Goal: Task Accomplishment & Management: Use online tool/utility

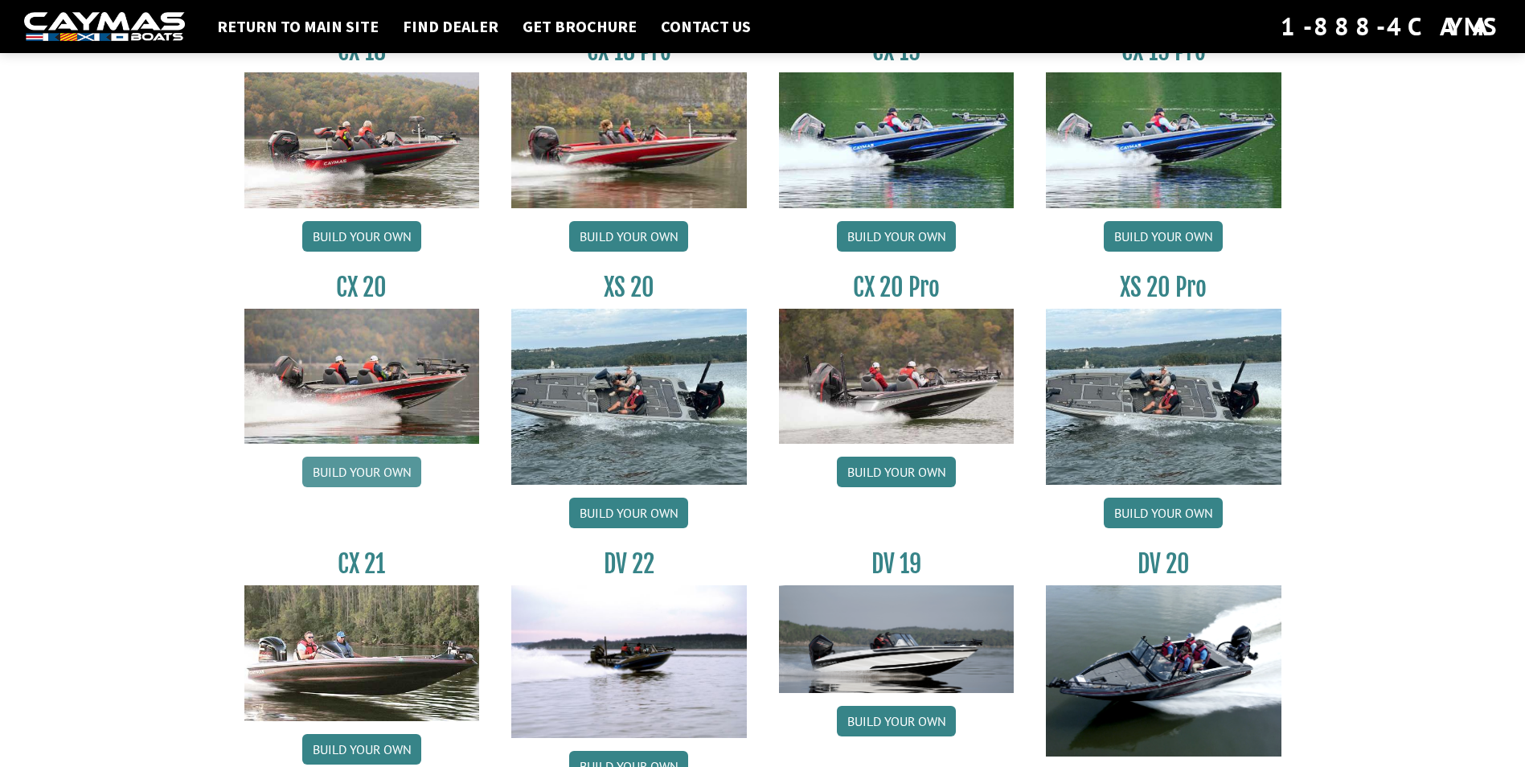
scroll to position [1287, 0]
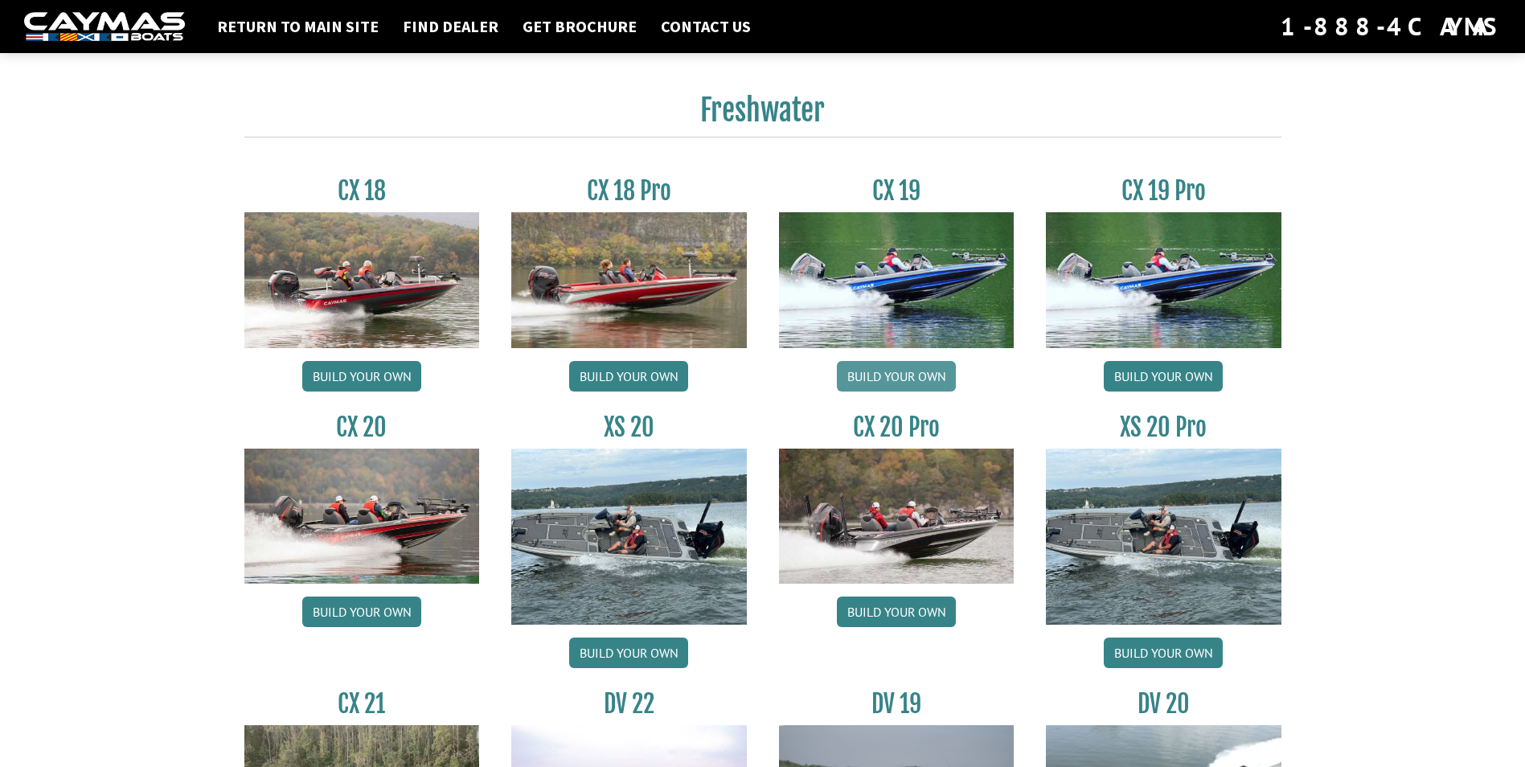
click at [889, 383] on link "Build your own" at bounding box center [896, 376] width 119 height 31
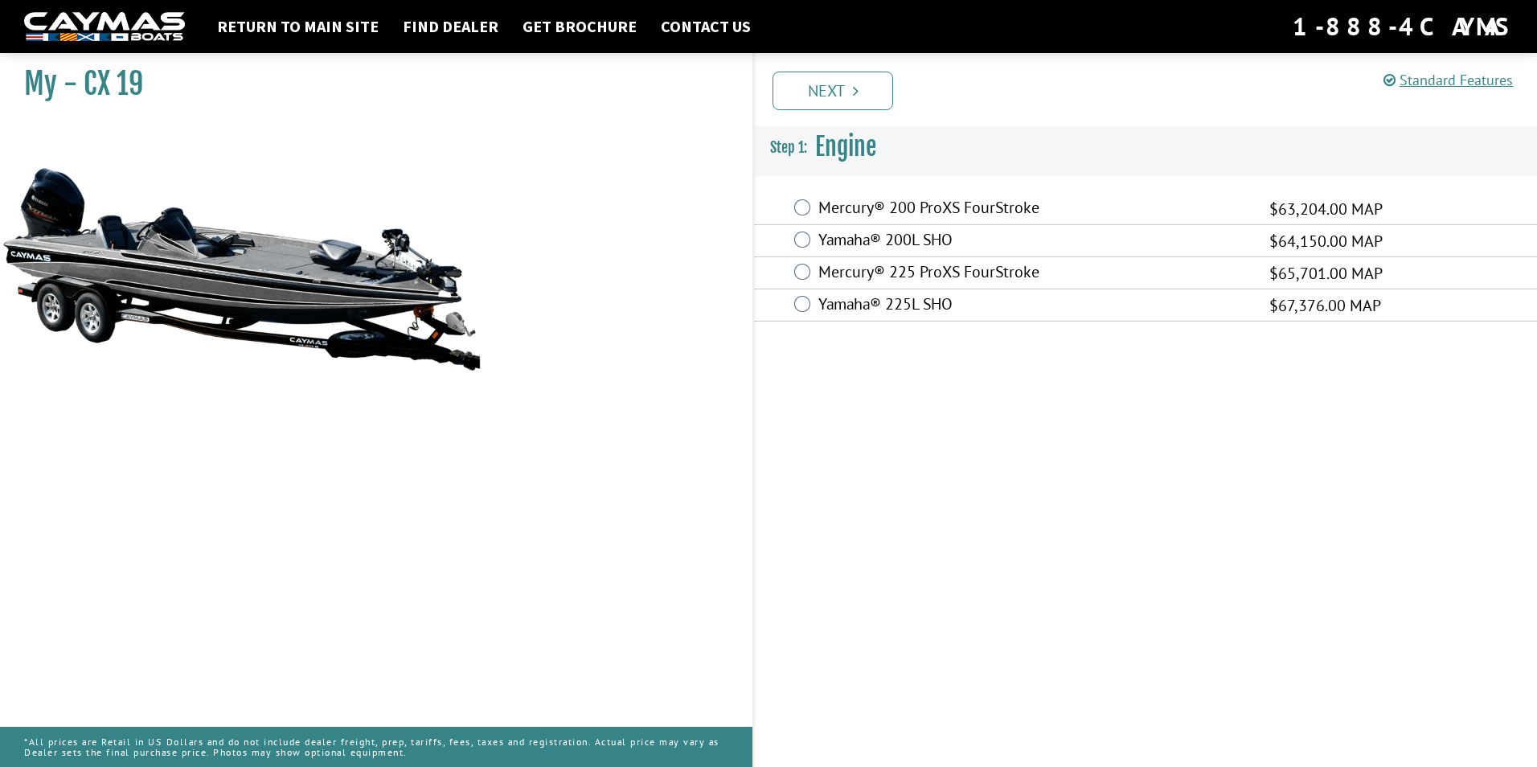
click at [819, 245] on label "Yamaha® 200L SHO" at bounding box center [1034, 241] width 431 height 23
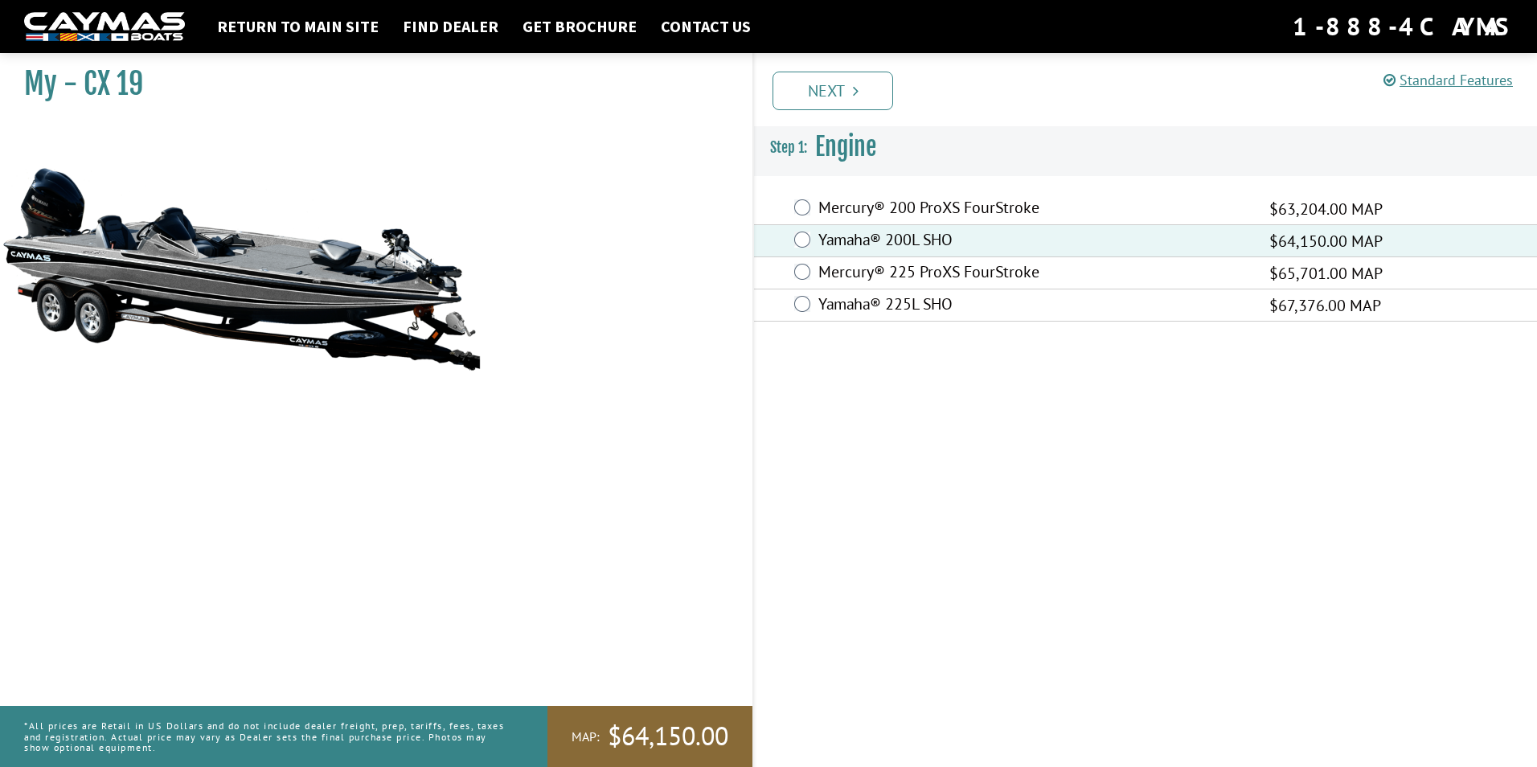
click at [852, 96] on link "Next" at bounding box center [833, 91] width 121 height 39
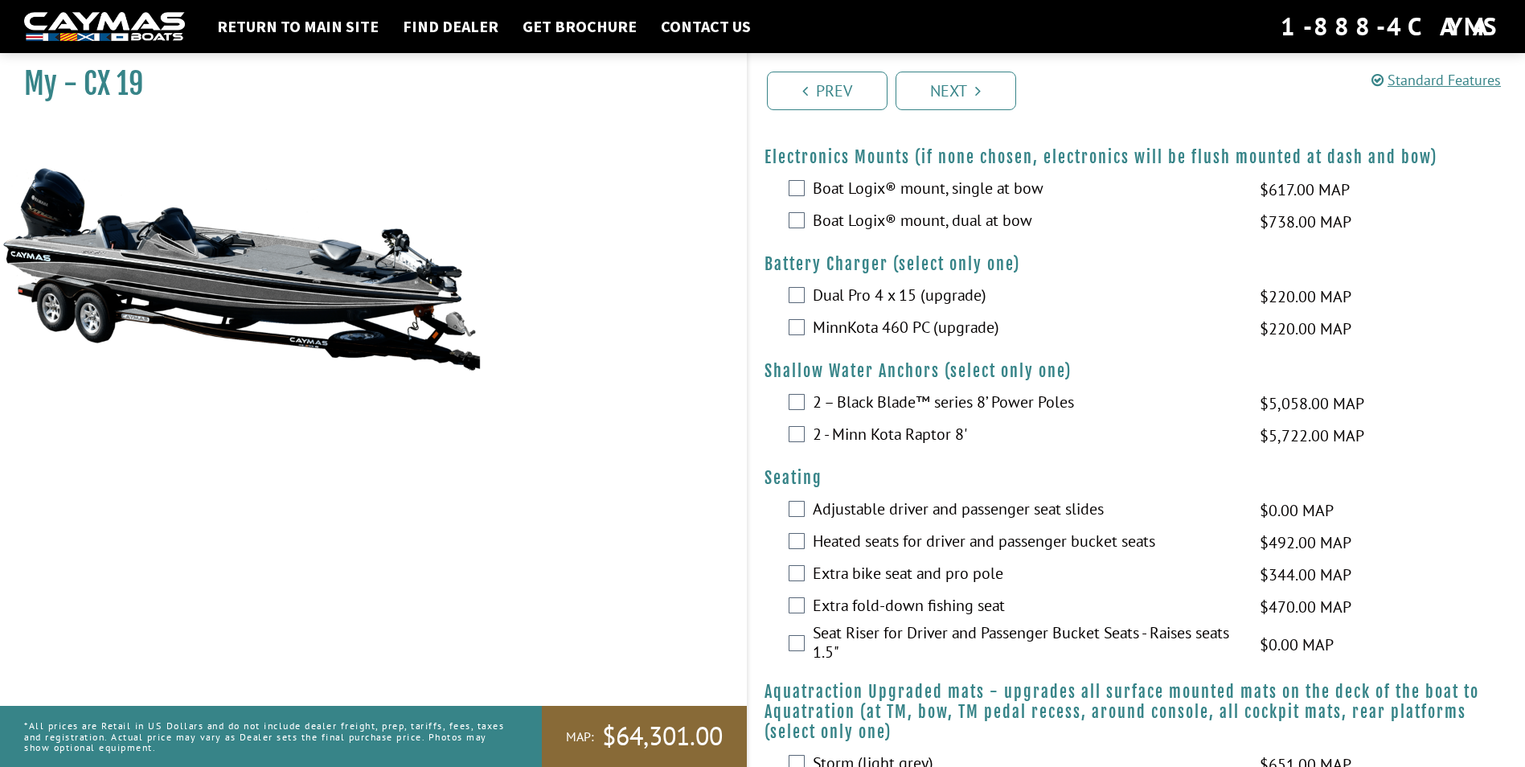
scroll to position [823, 0]
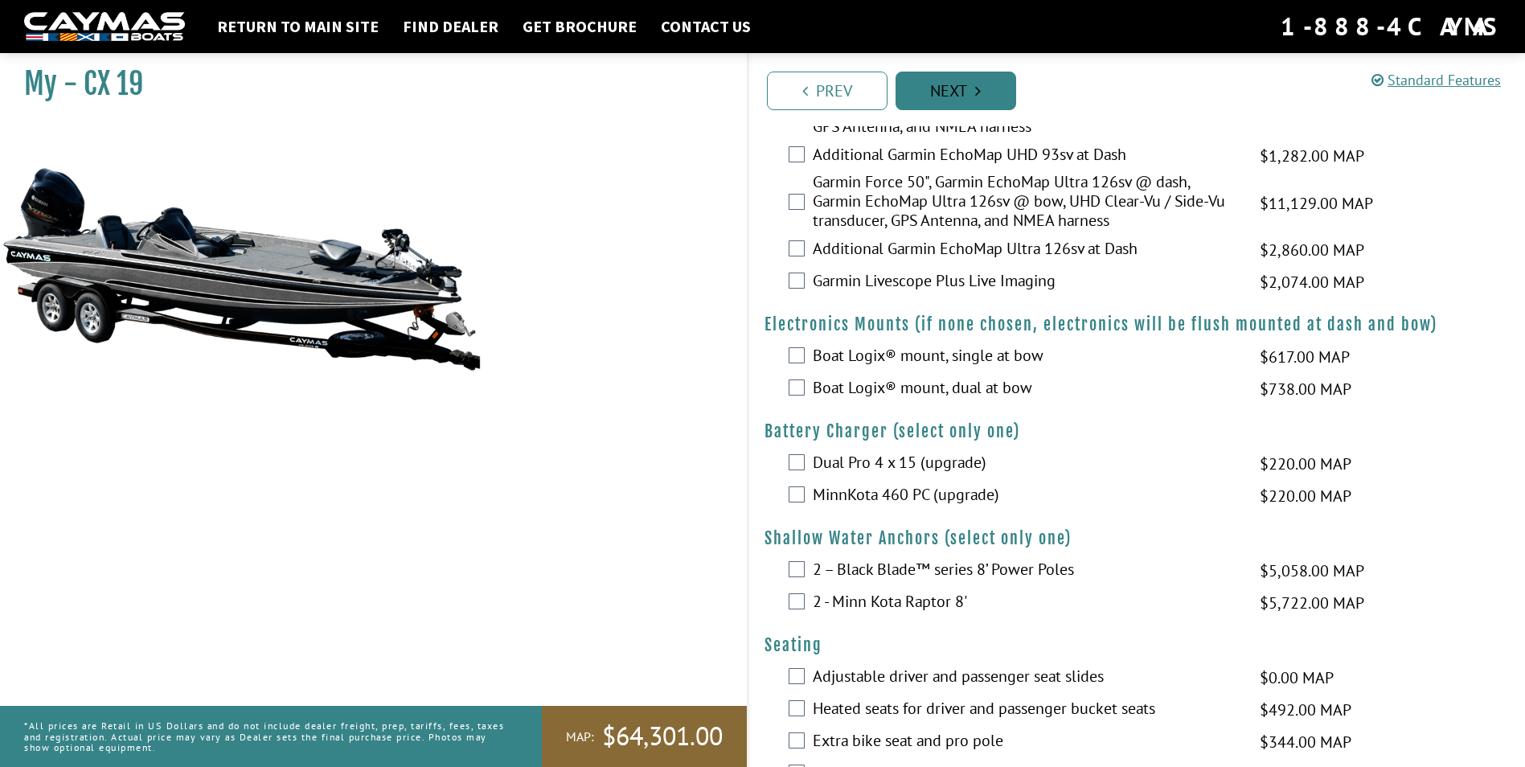
click at [963, 84] on link "Next" at bounding box center [956, 91] width 121 height 39
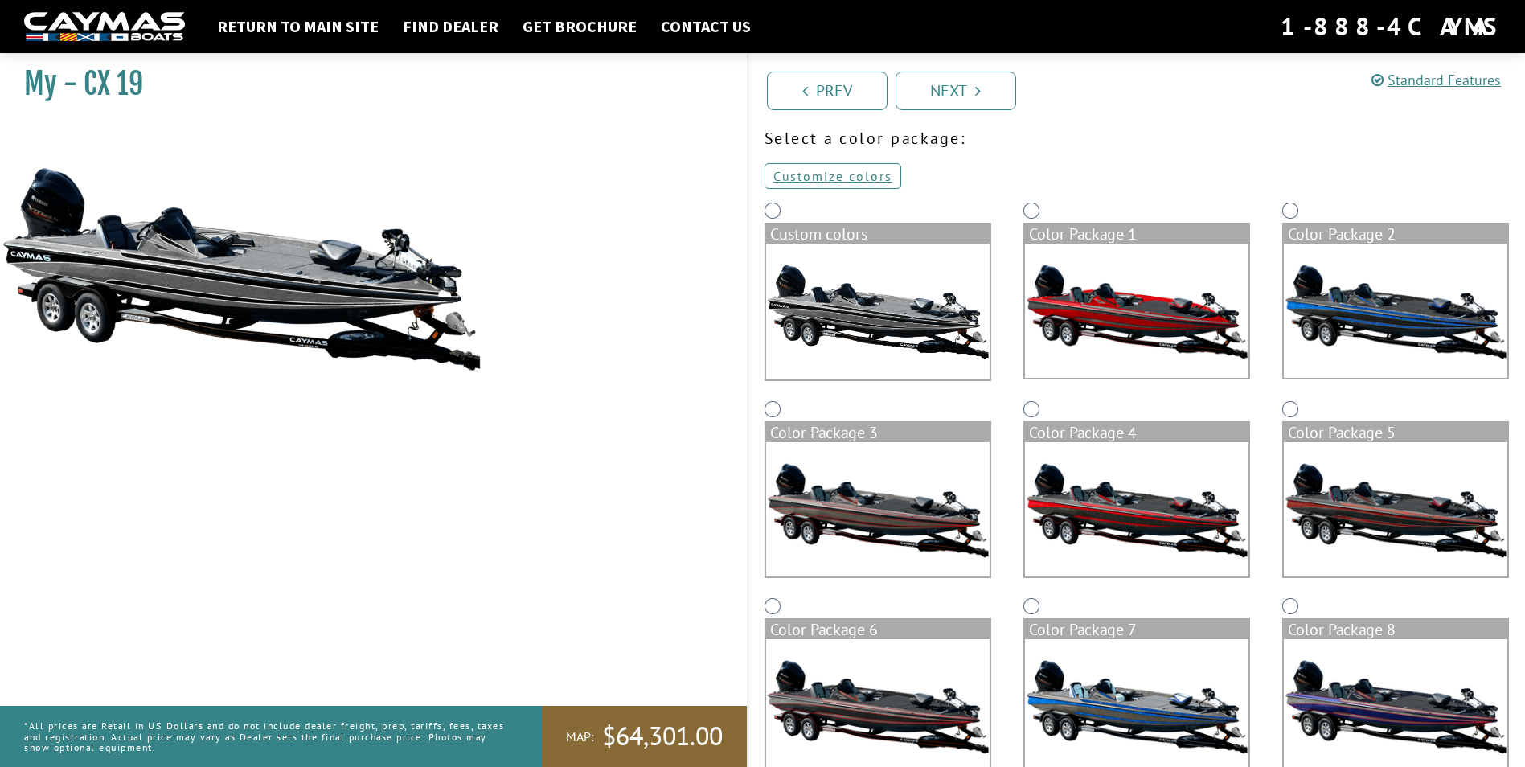
scroll to position [0, 0]
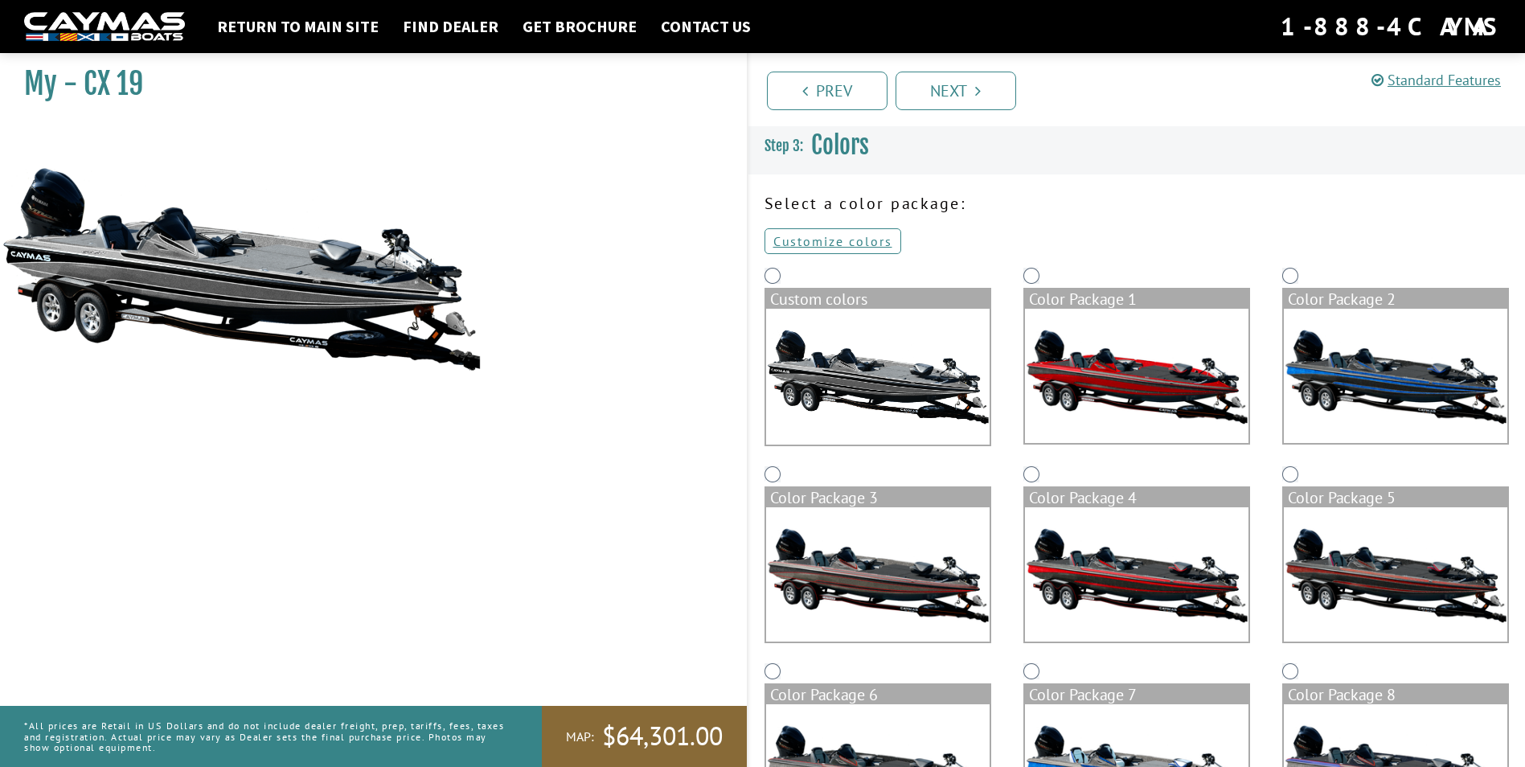
click at [851, 389] on img at bounding box center [878, 377] width 224 height 136
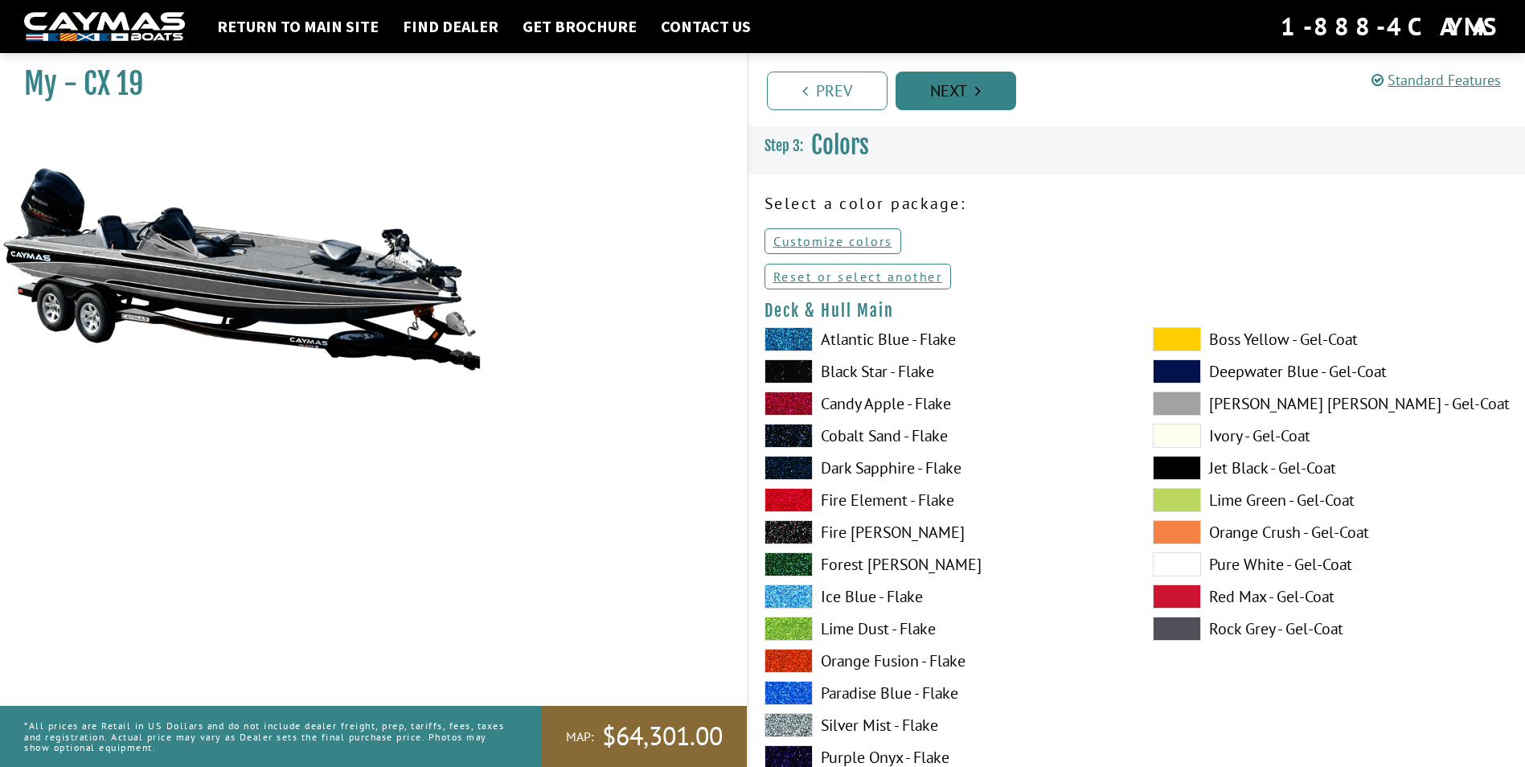
click at [934, 105] on link "Next" at bounding box center [956, 91] width 121 height 39
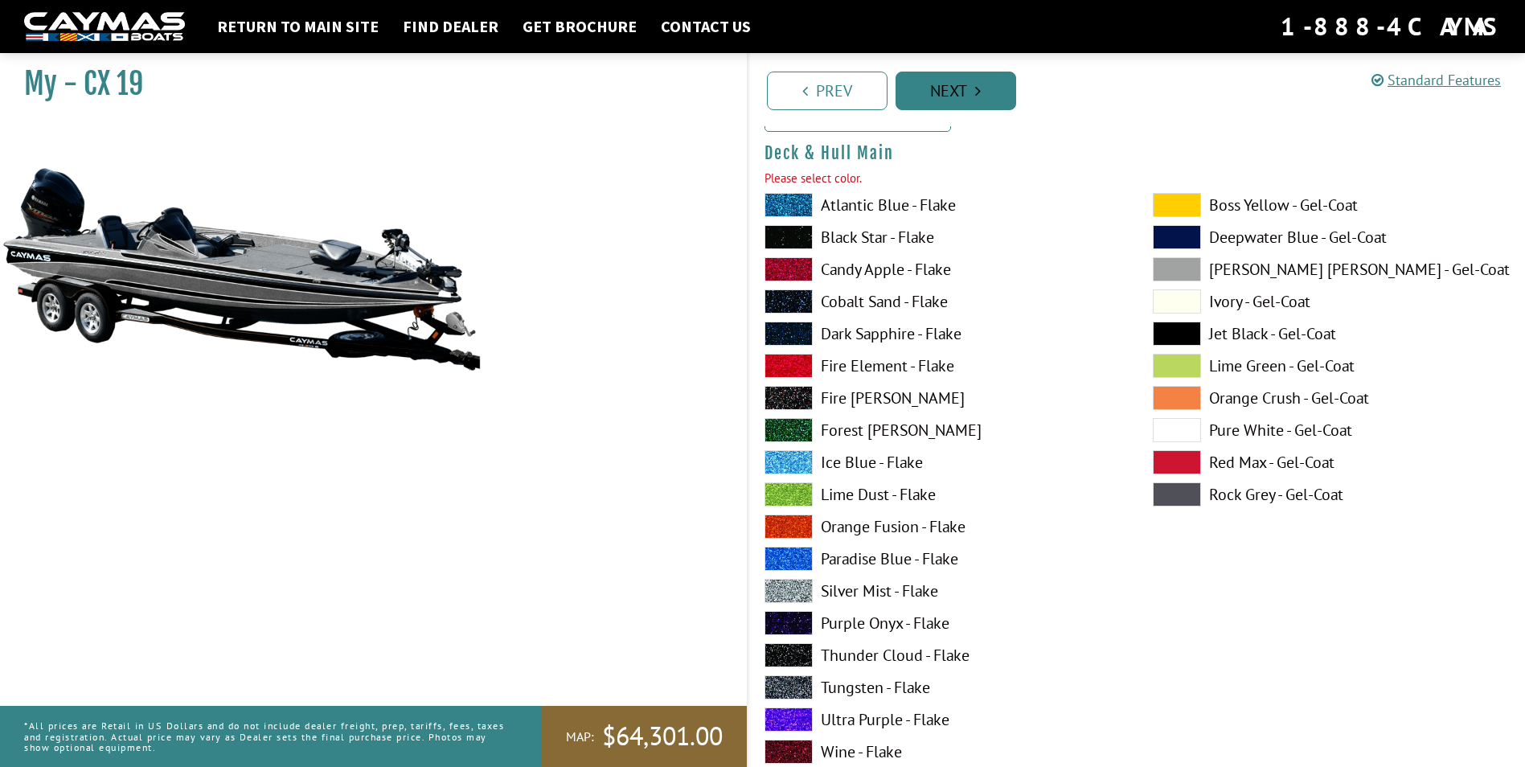
scroll to position [166, 0]
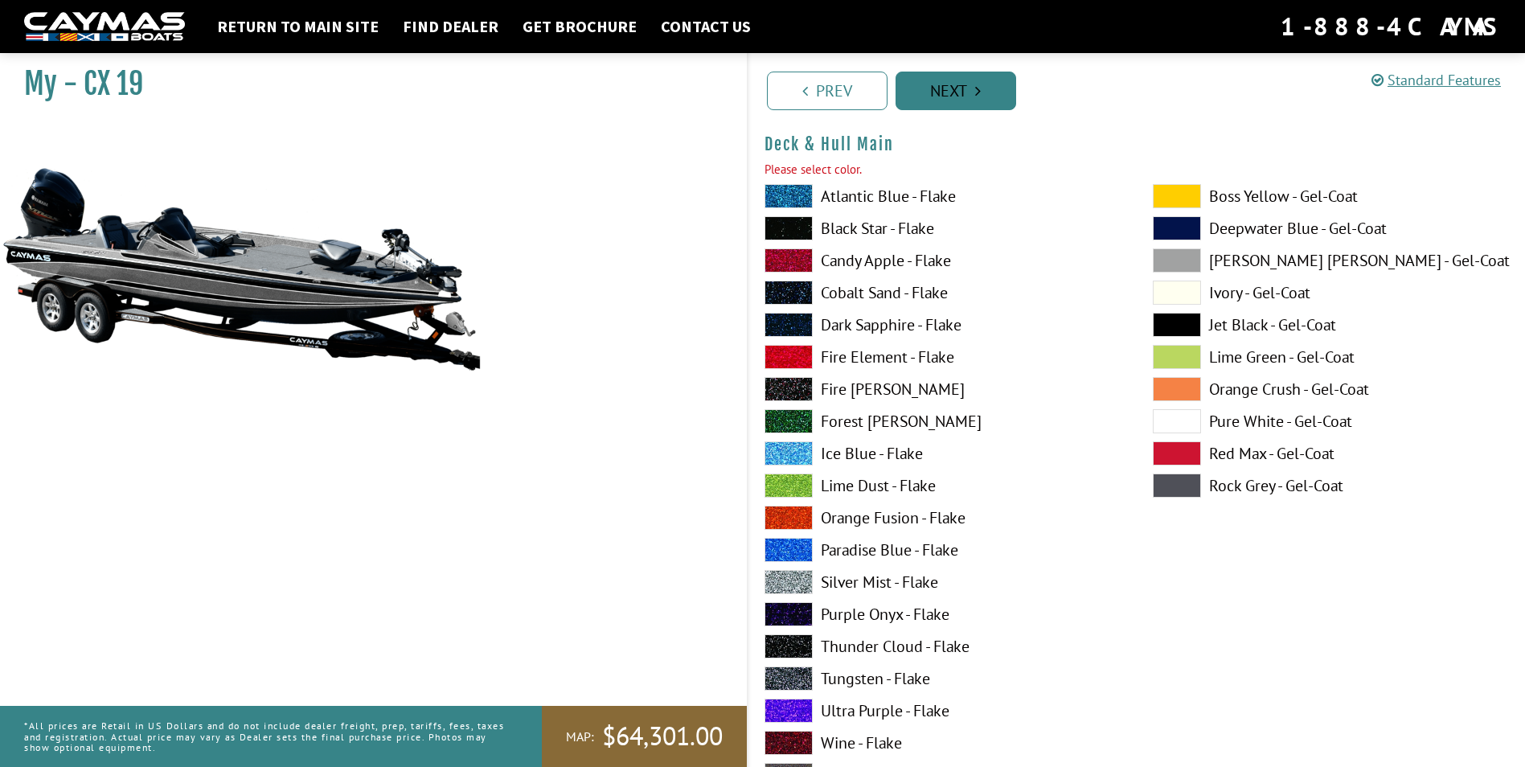
click at [942, 100] on link "Next" at bounding box center [956, 91] width 121 height 39
click at [852, 190] on label "Atlantic Blue - Flake" at bounding box center [943, 196] width 356 height 24
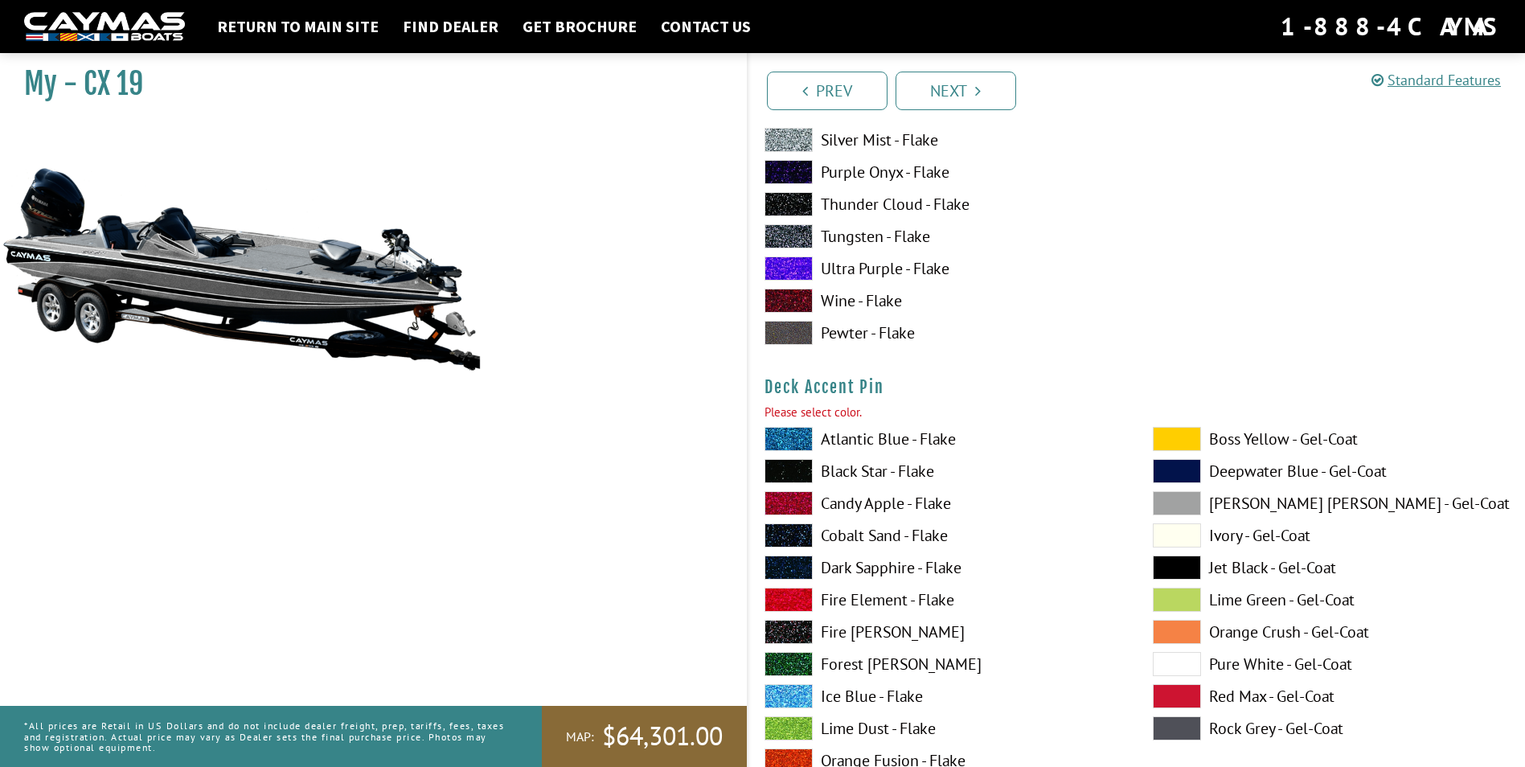
scroll to position [1292, 0]
click at [874, 268] on label "Ultra Purple - Flake" at bounding box center [943, 269] width 356 height 24
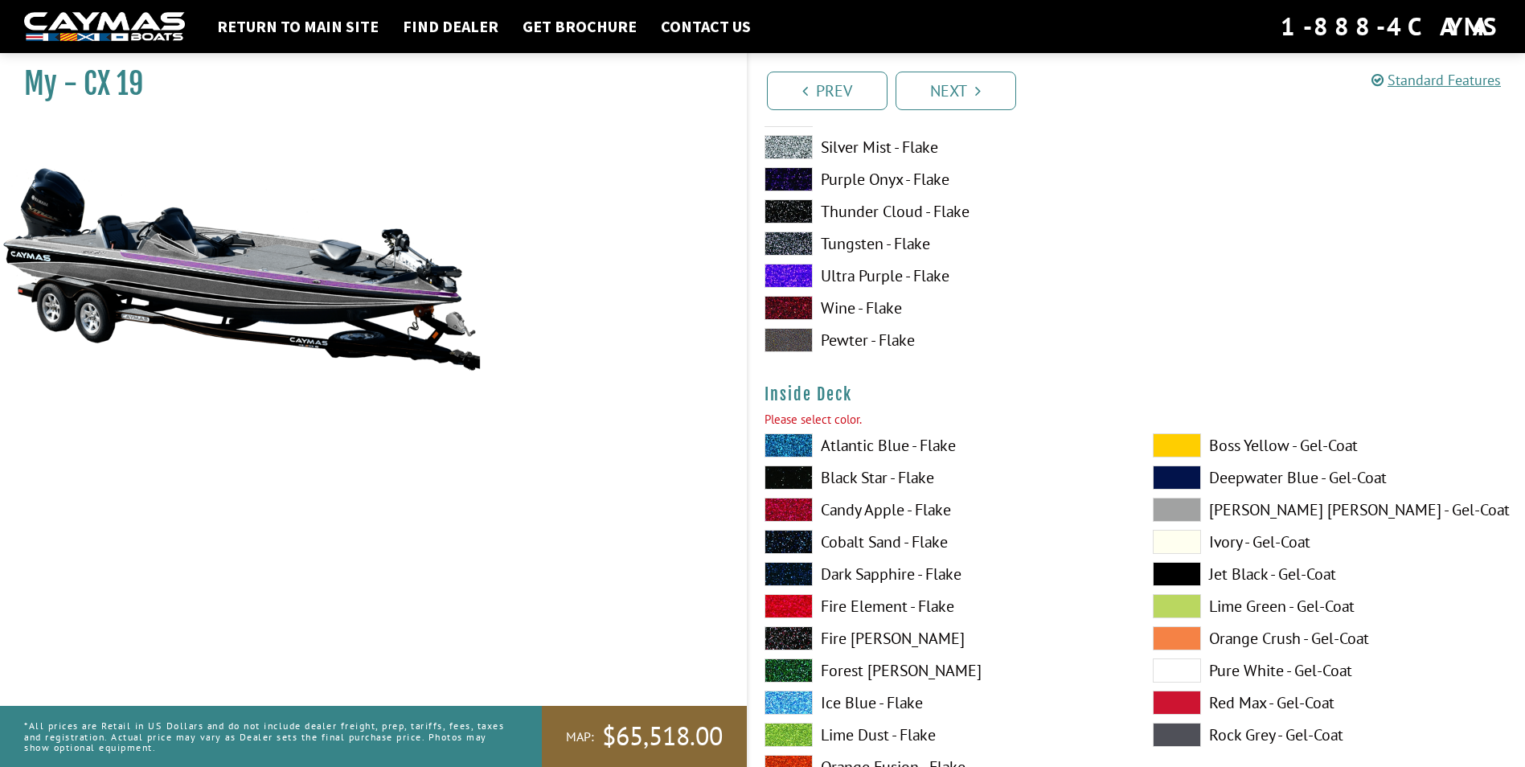
scroll to position [3544, 0]
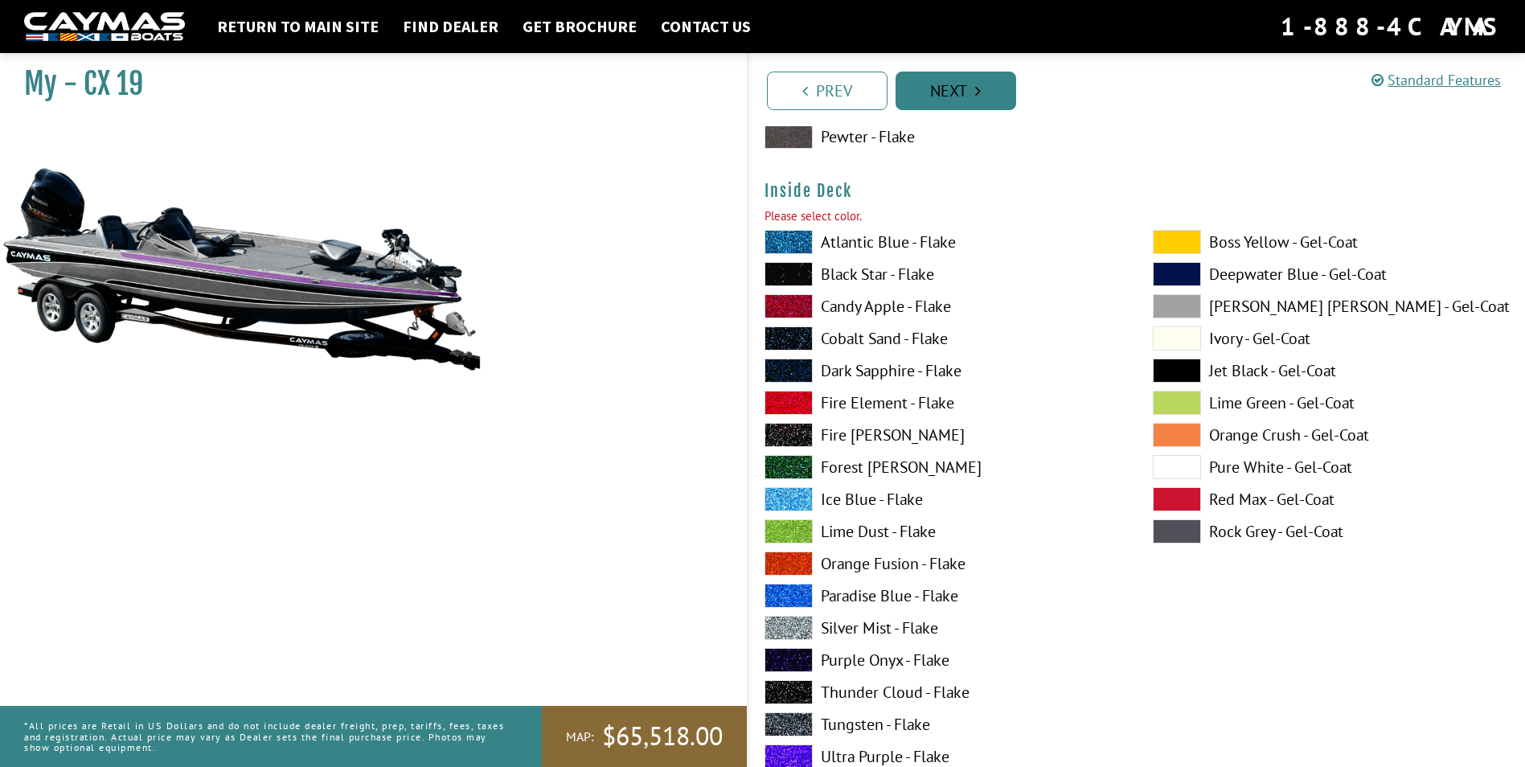
click at [965, 103] on link "Next" at bounding box center [956, 91] width 121 height 39
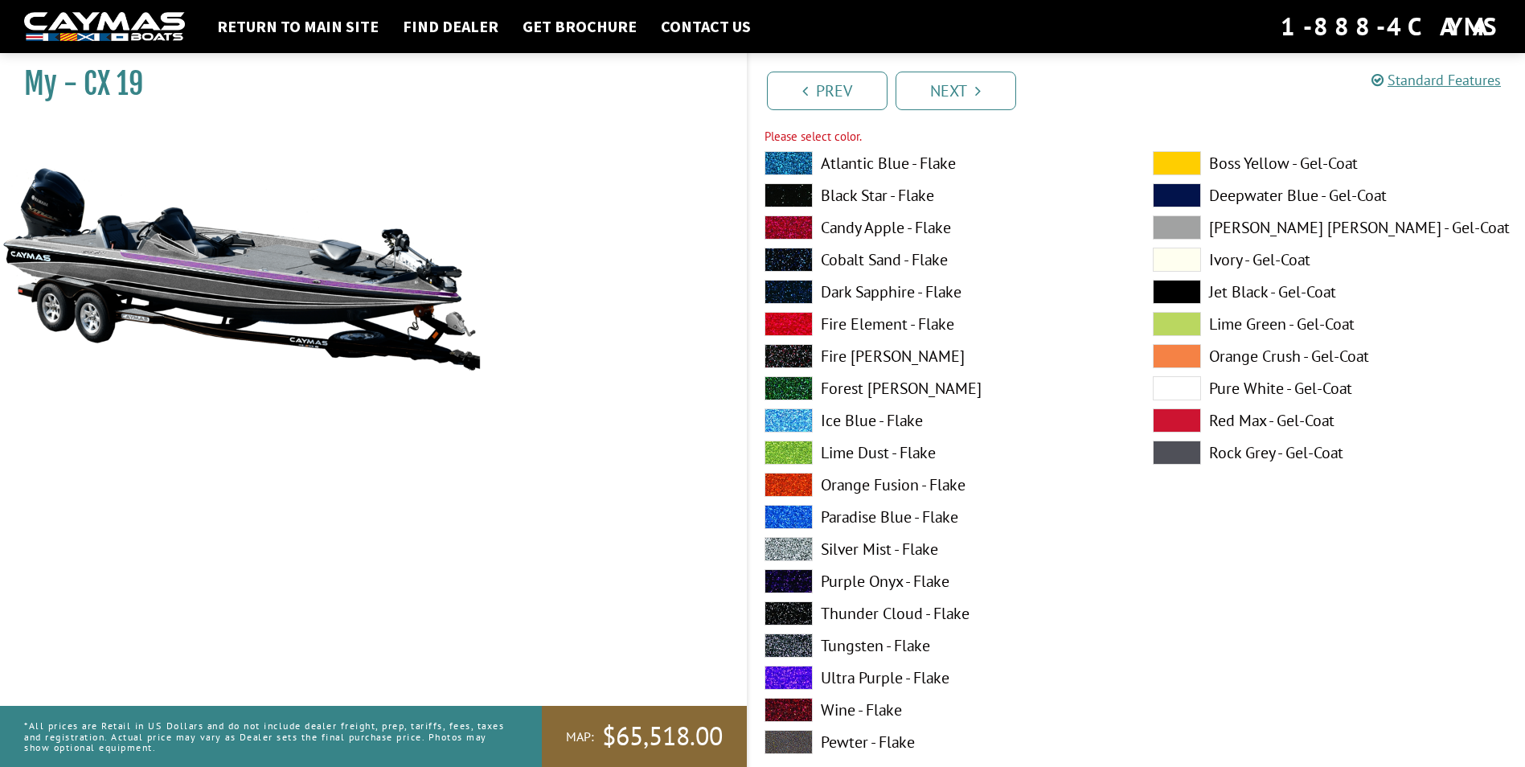
scroll to position [166, 0]
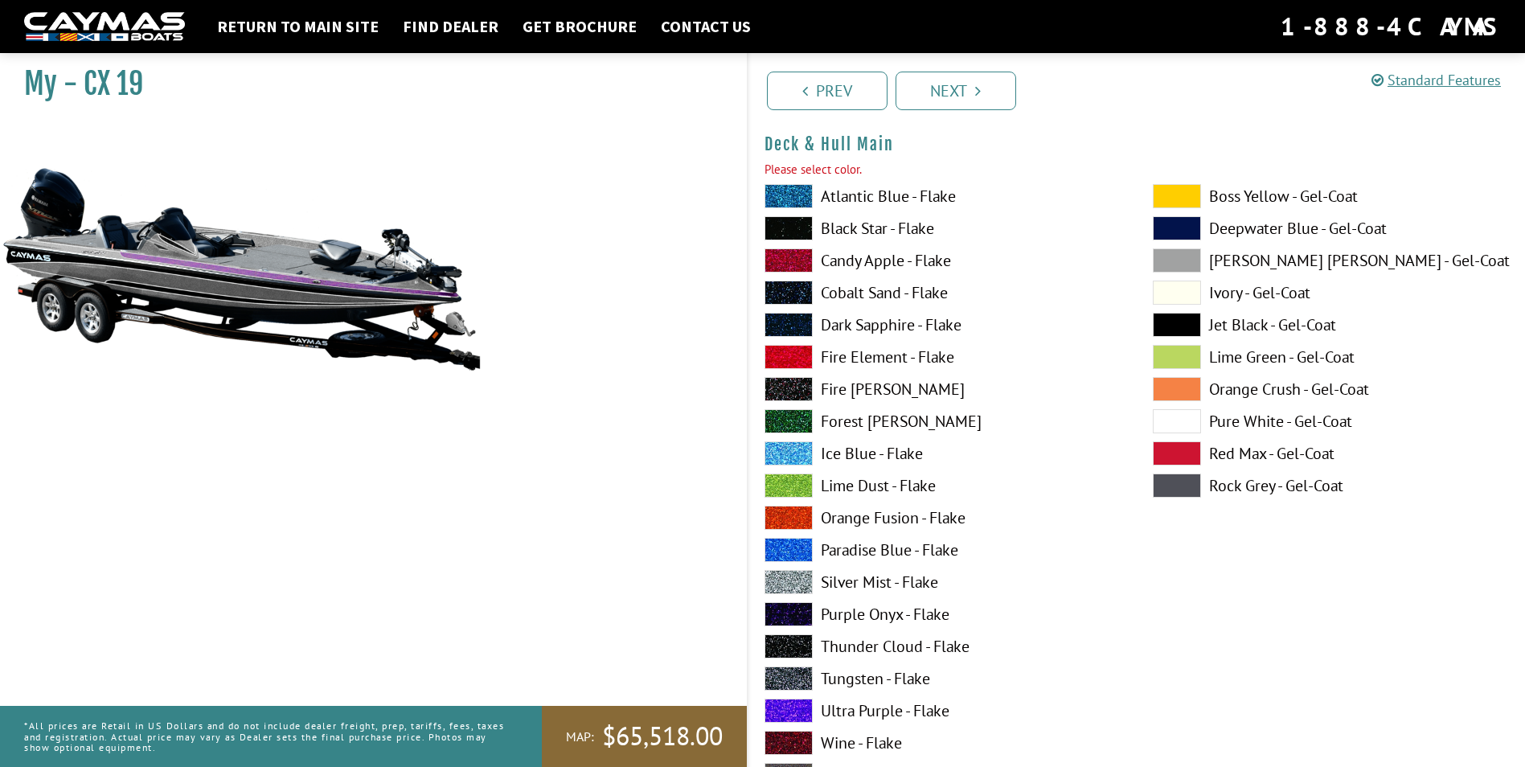
click at [790, 196] on span at bounding box center [789, 196] width 48 height 24
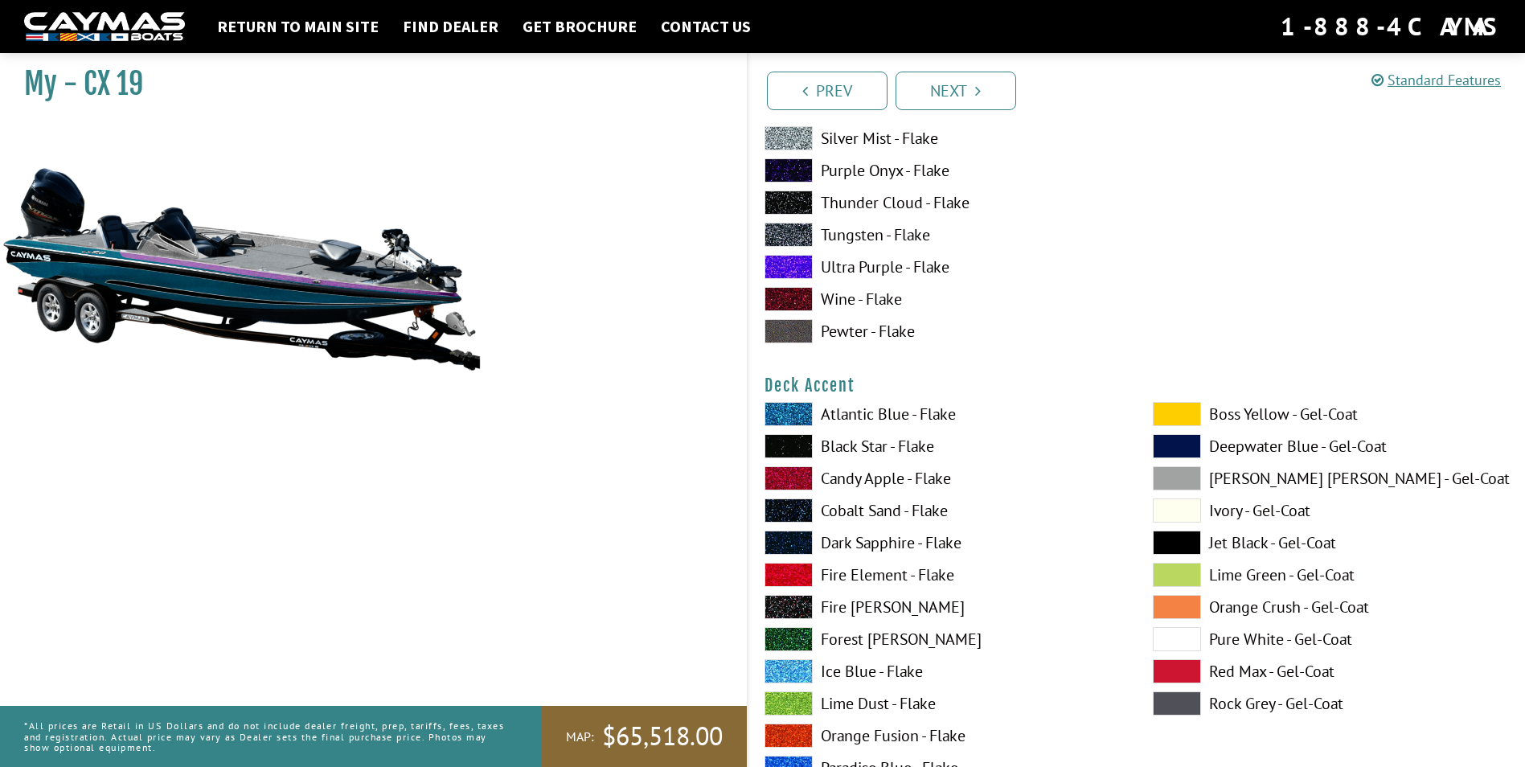
scroll to position [810, 0]
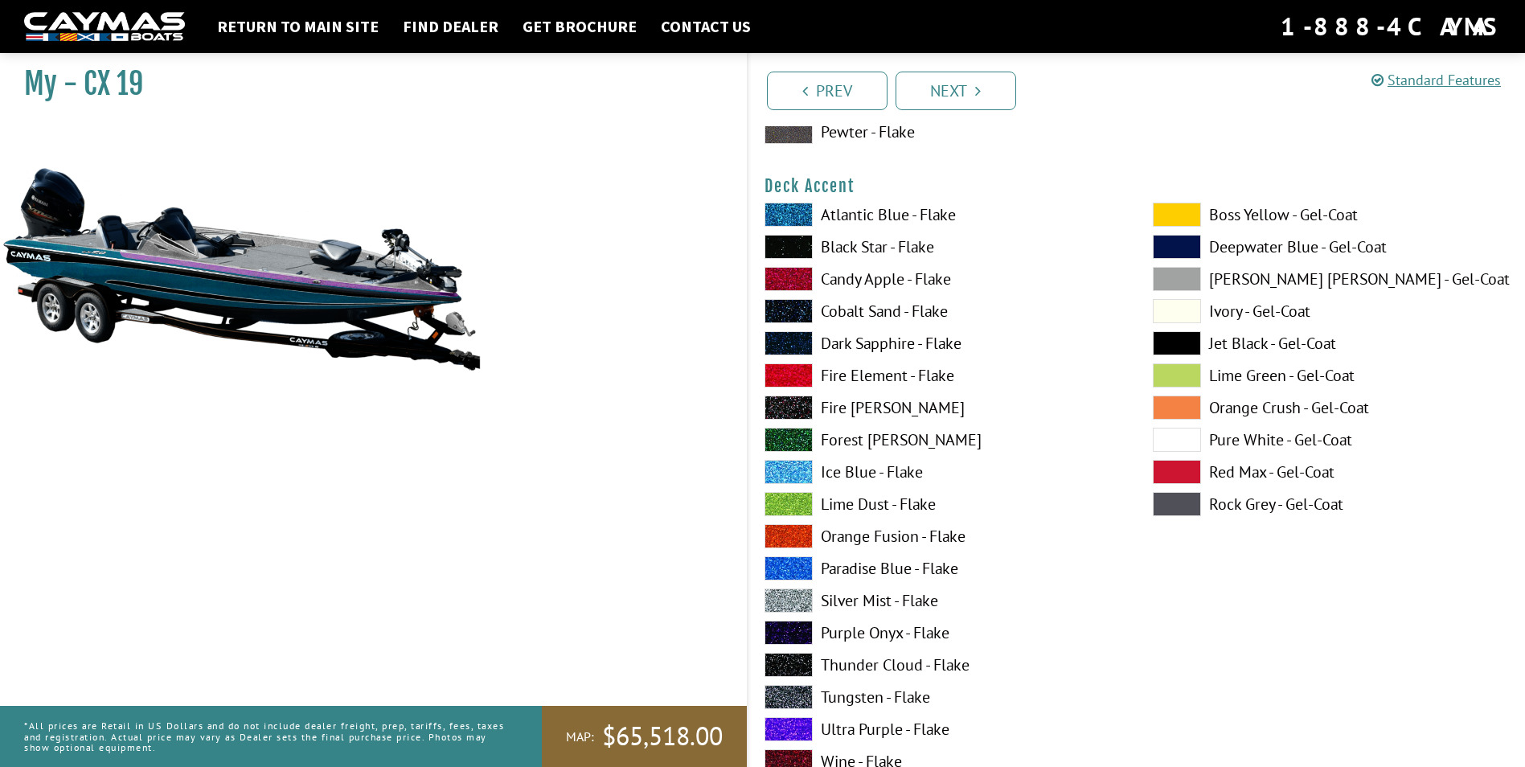
click at [864, 215] on label "Atlantic Blue - Flake" at bounding box center [943, 215] width 356 height 24
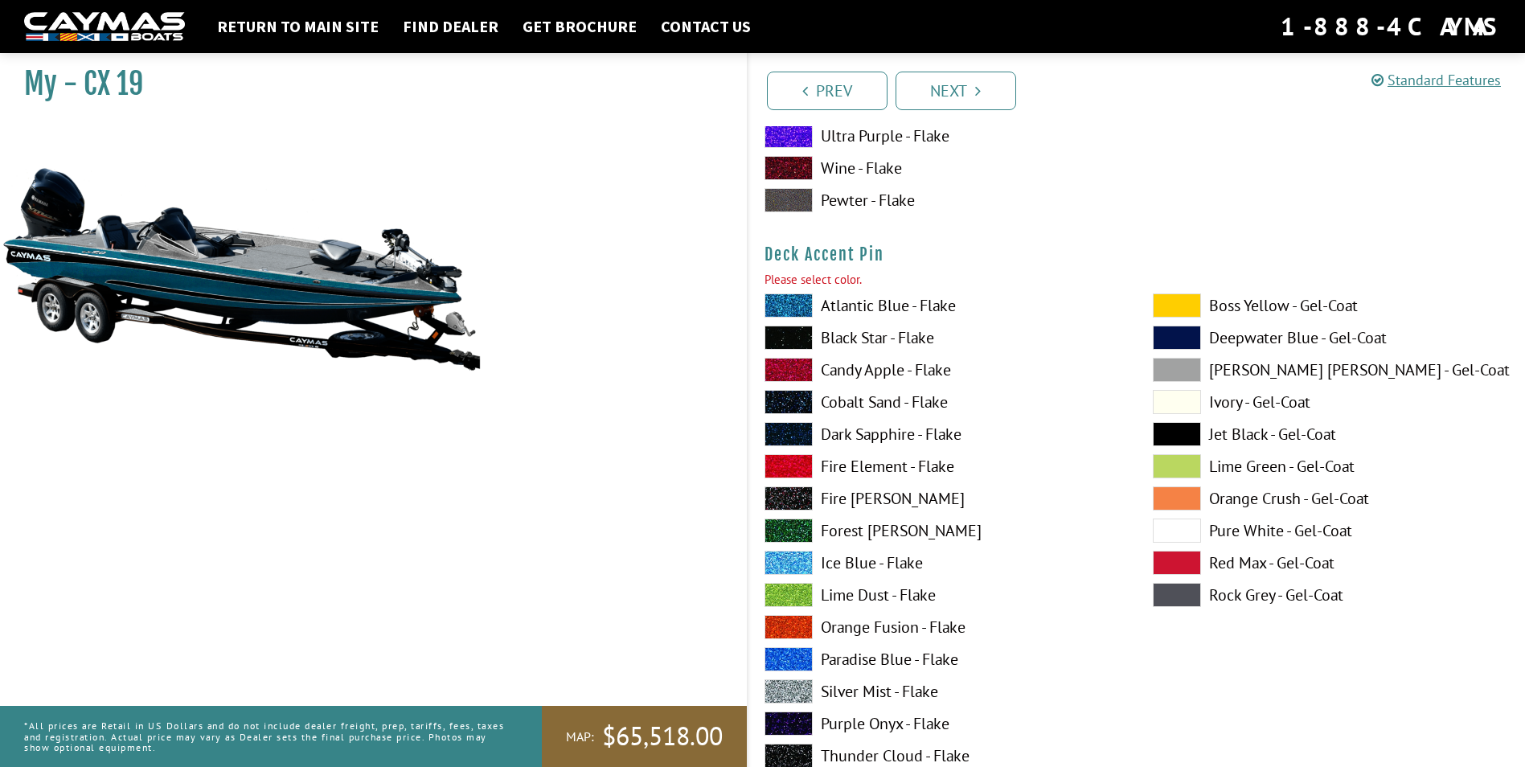
scroll to position [1533, 0]
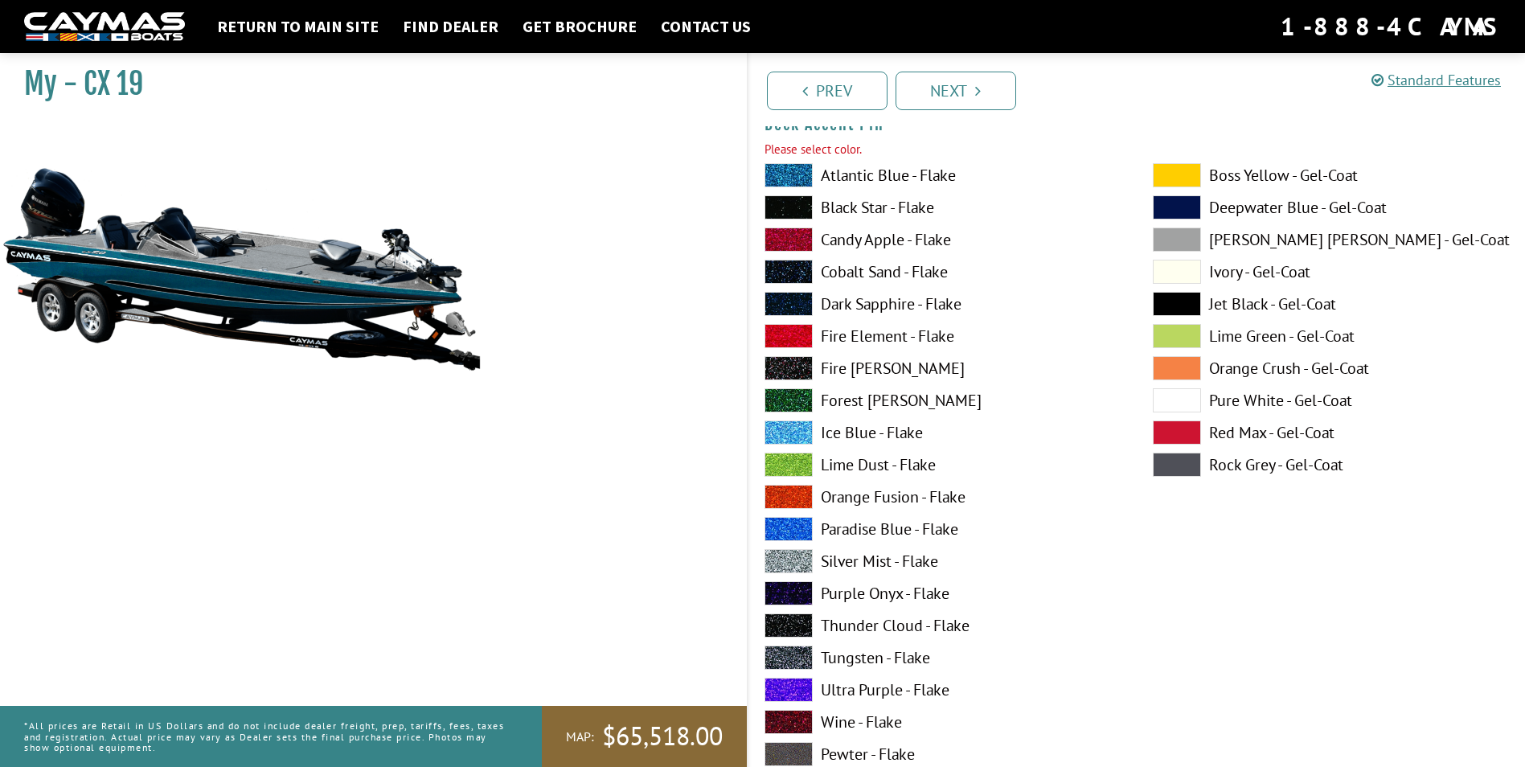
click at [856, 205] on label "Black Star - Flake" at bounding box center [943, 207] width 356 height 24
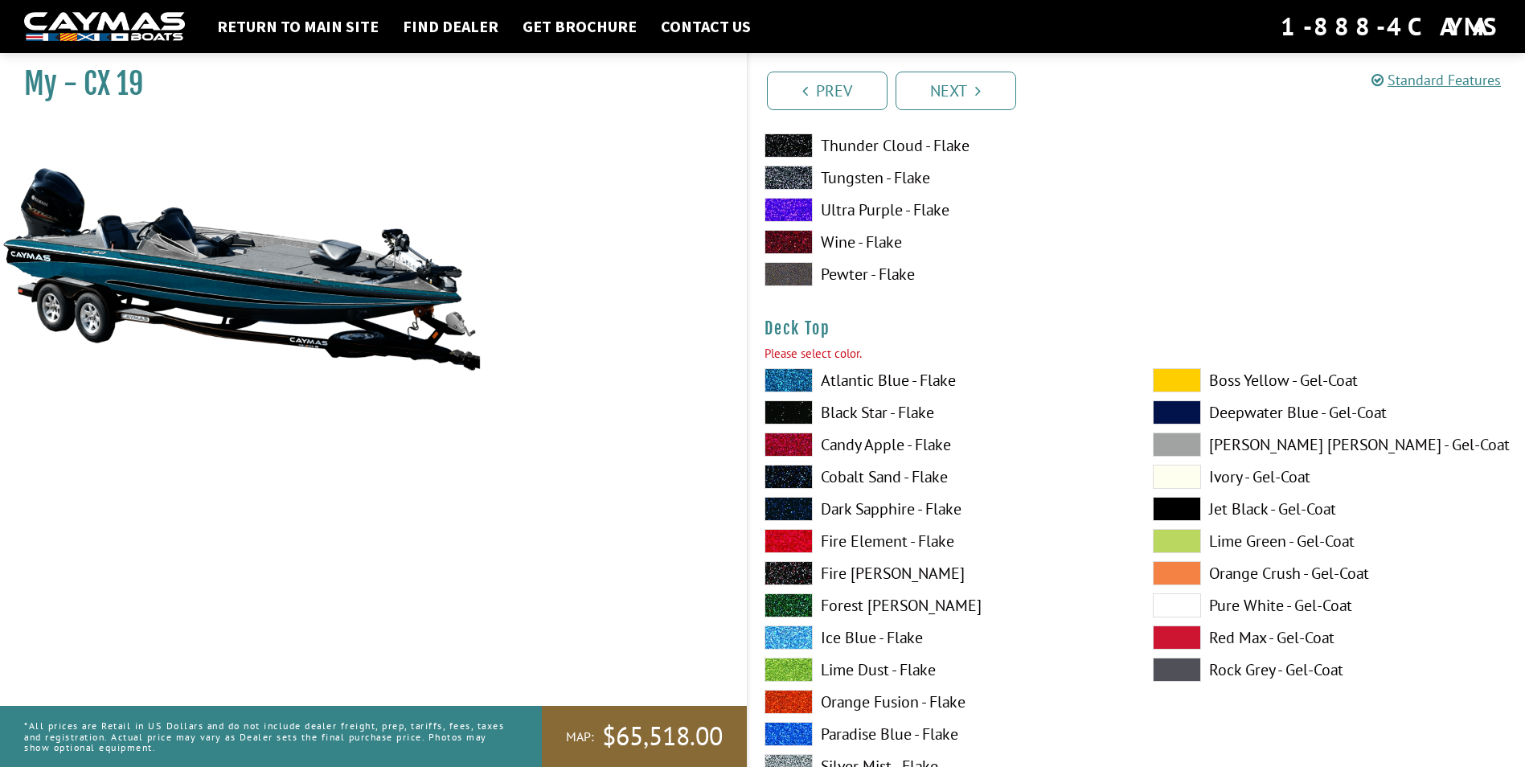
scroll to position [2177, 0]
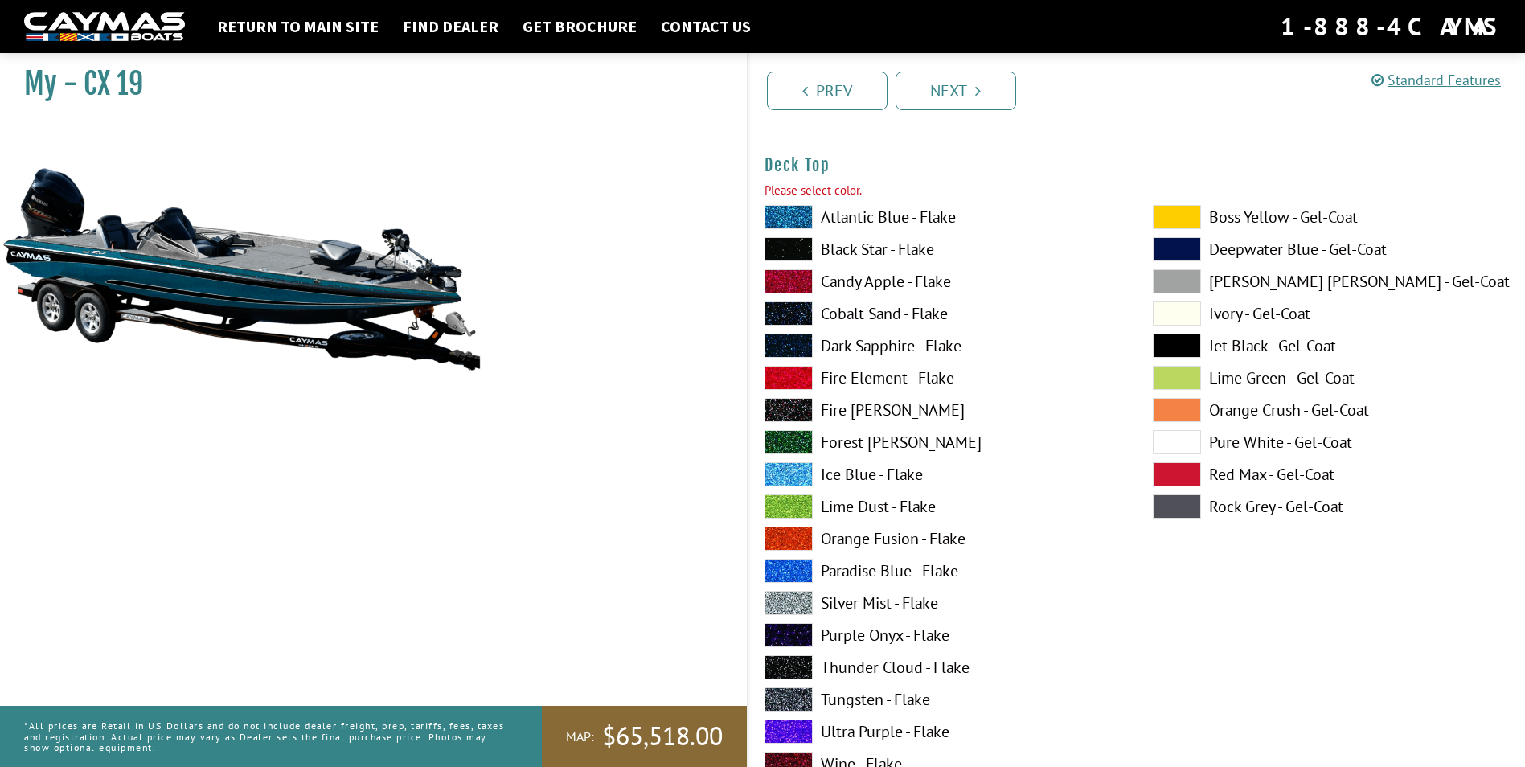
click at [845, 278] on label "Candy Apple - Flake" at bounding box center [943, 281] width 356 height 24
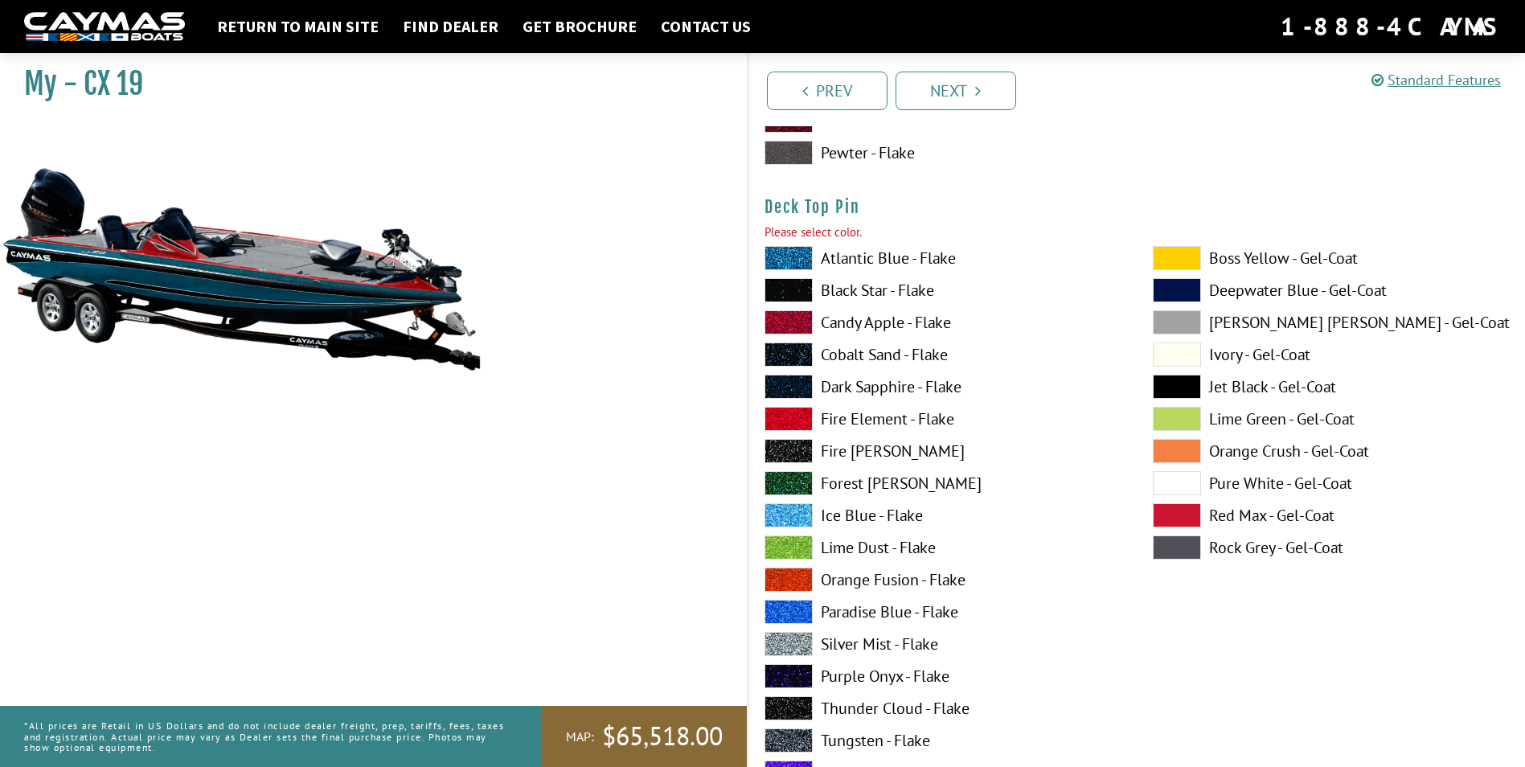
scroll to position [2981, 0]
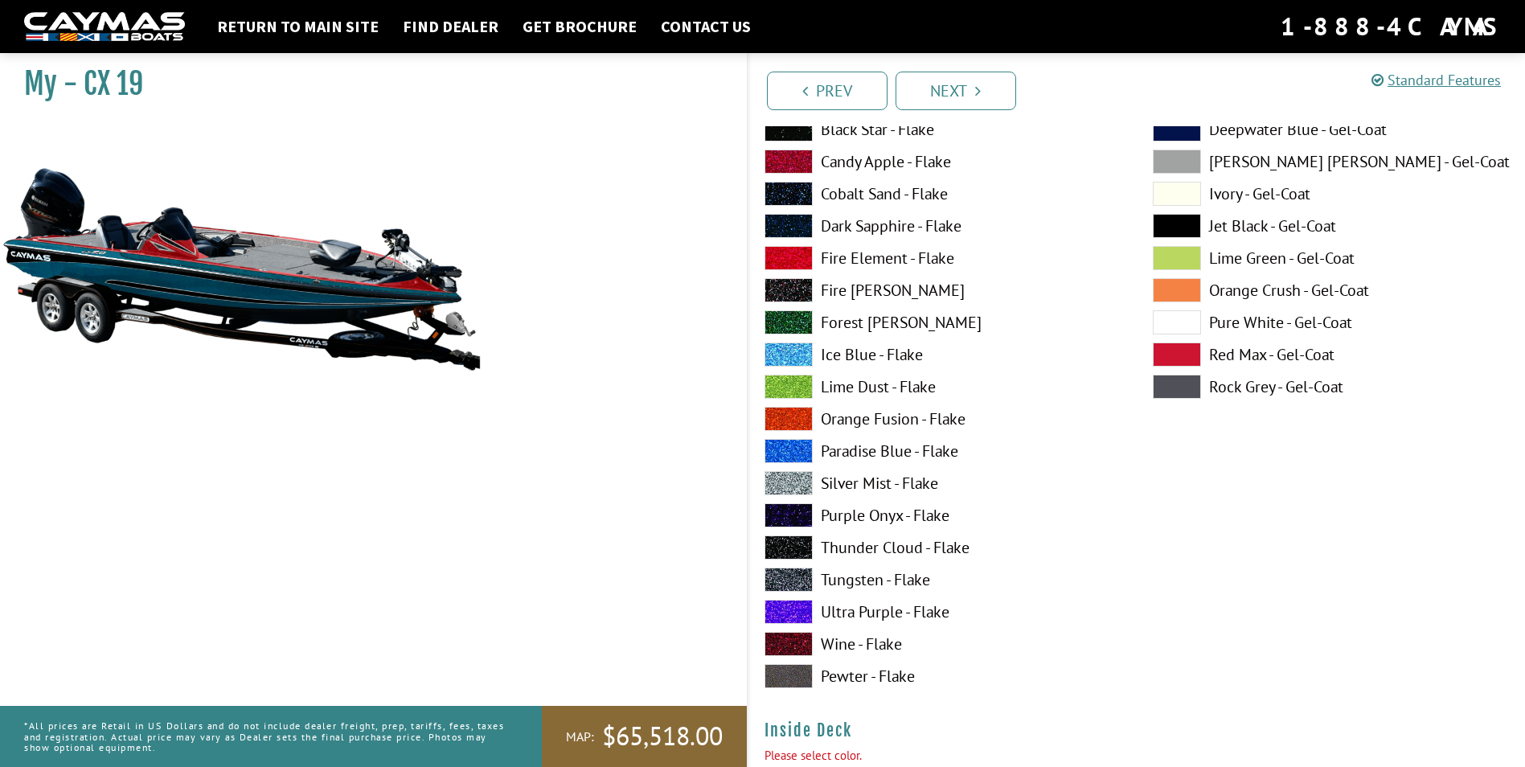
click at [844, 318] on label "Forest [PERSON_NAME]" at bounding box center [943, 322] width 356 height 24
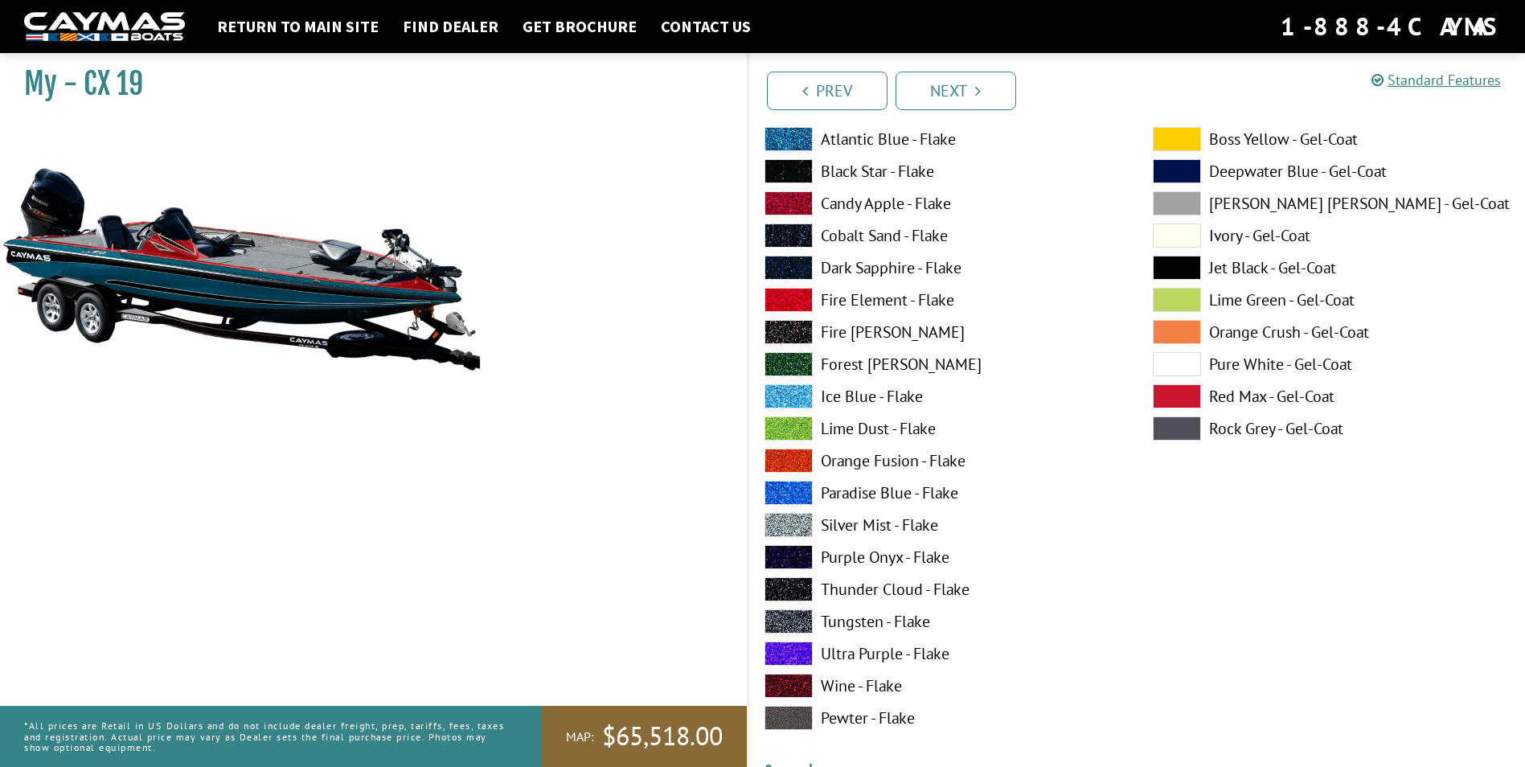
click at [856, 331] on label "Fire [PERSON_NAME]" at bounding box center [943, 332] width 356 height 24
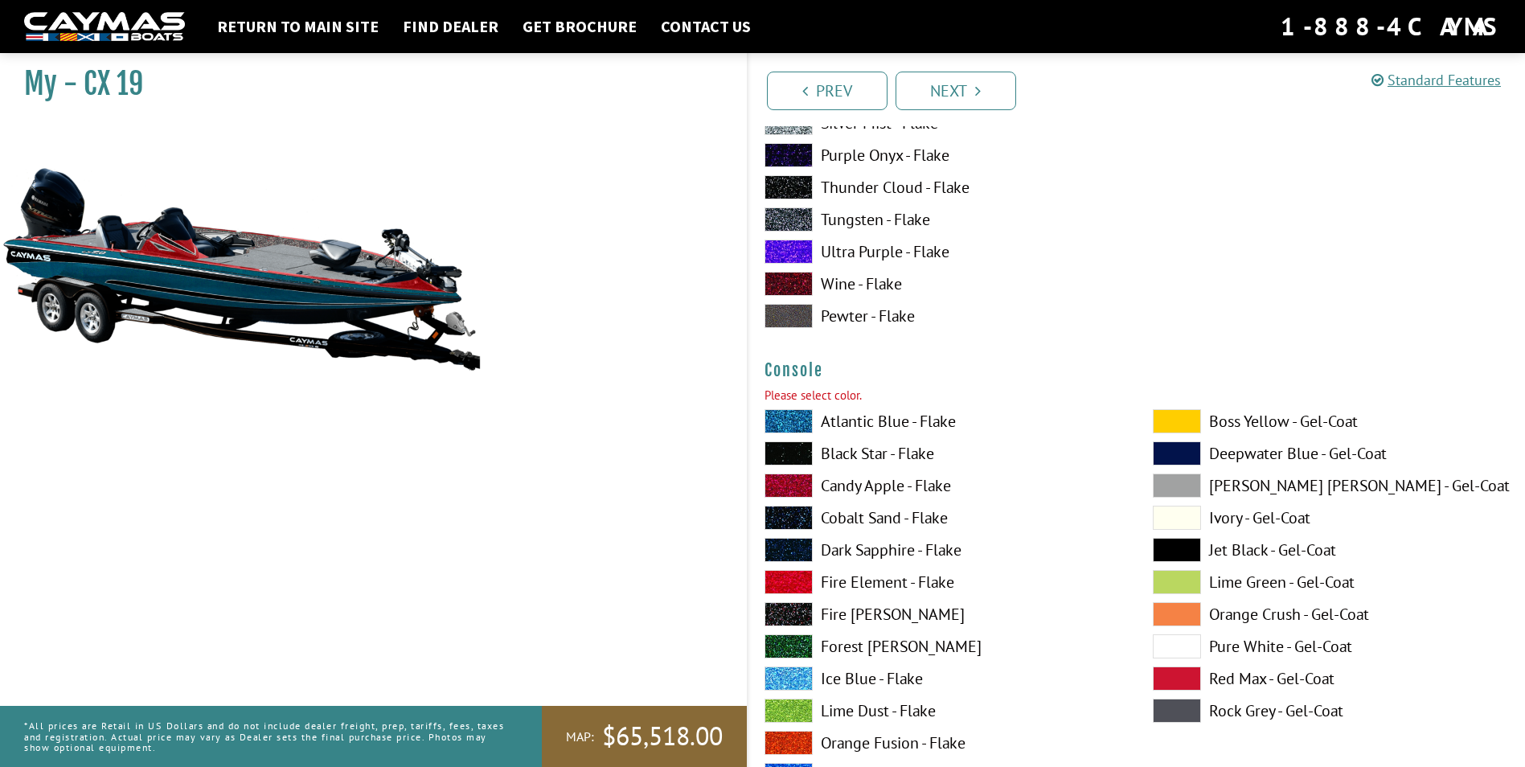
scroll to position [4267, 0]
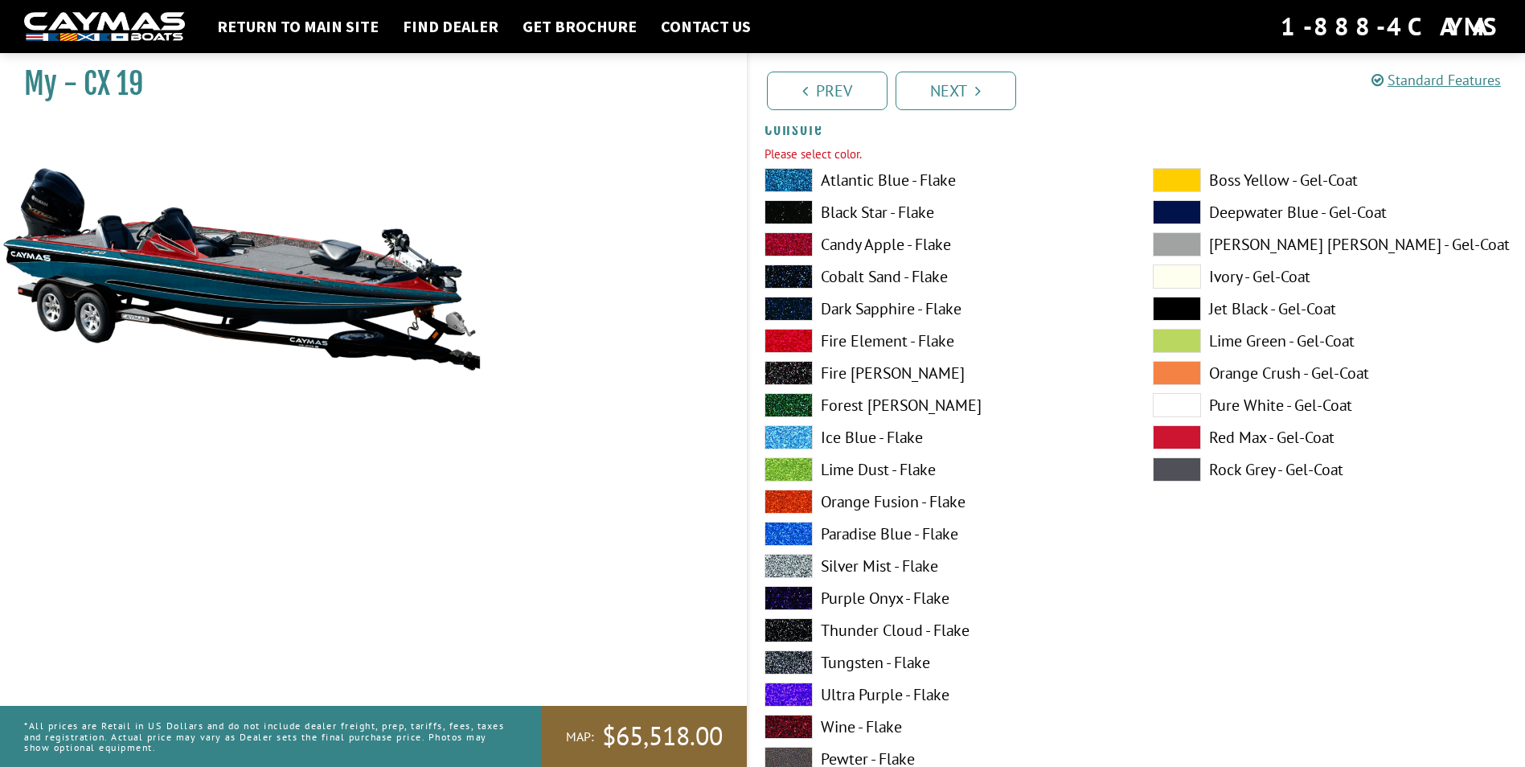
click at [872, 313] on label "Dark Sapphire - Flake" at bounding box center [943, 309] width 356 height 24
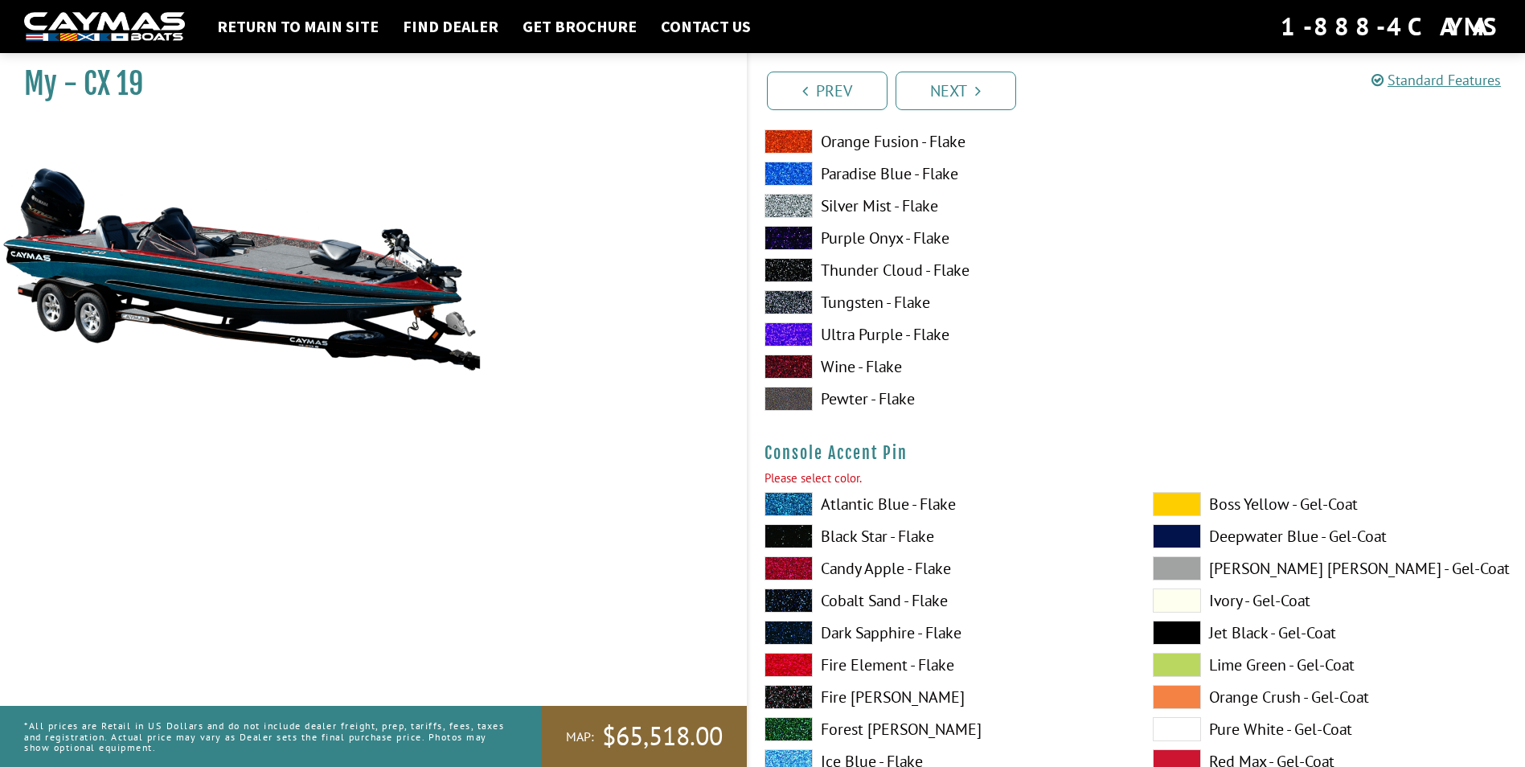
scroll to position [5715, 0]
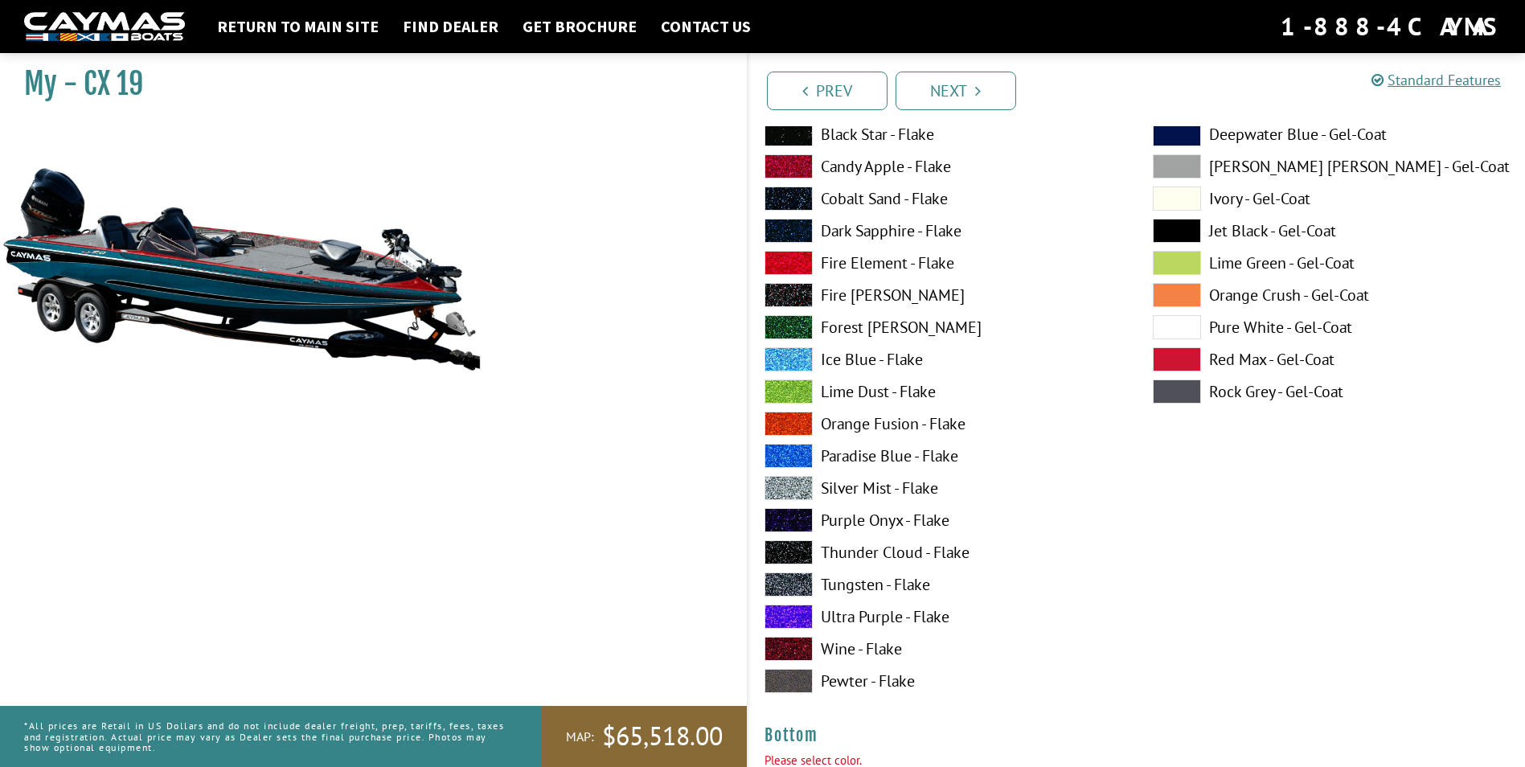
click at [876, 346] on div "Atlantic Blue - Flake Black Star - Flake Candy Apple - Flake Cobalt Sand - Flak…" at bounding box center [943, 395] width 388 height 611
click at [876, 350] on label "Ice Blue - Flake" at bounding box center [943, 359] width 356 height 24
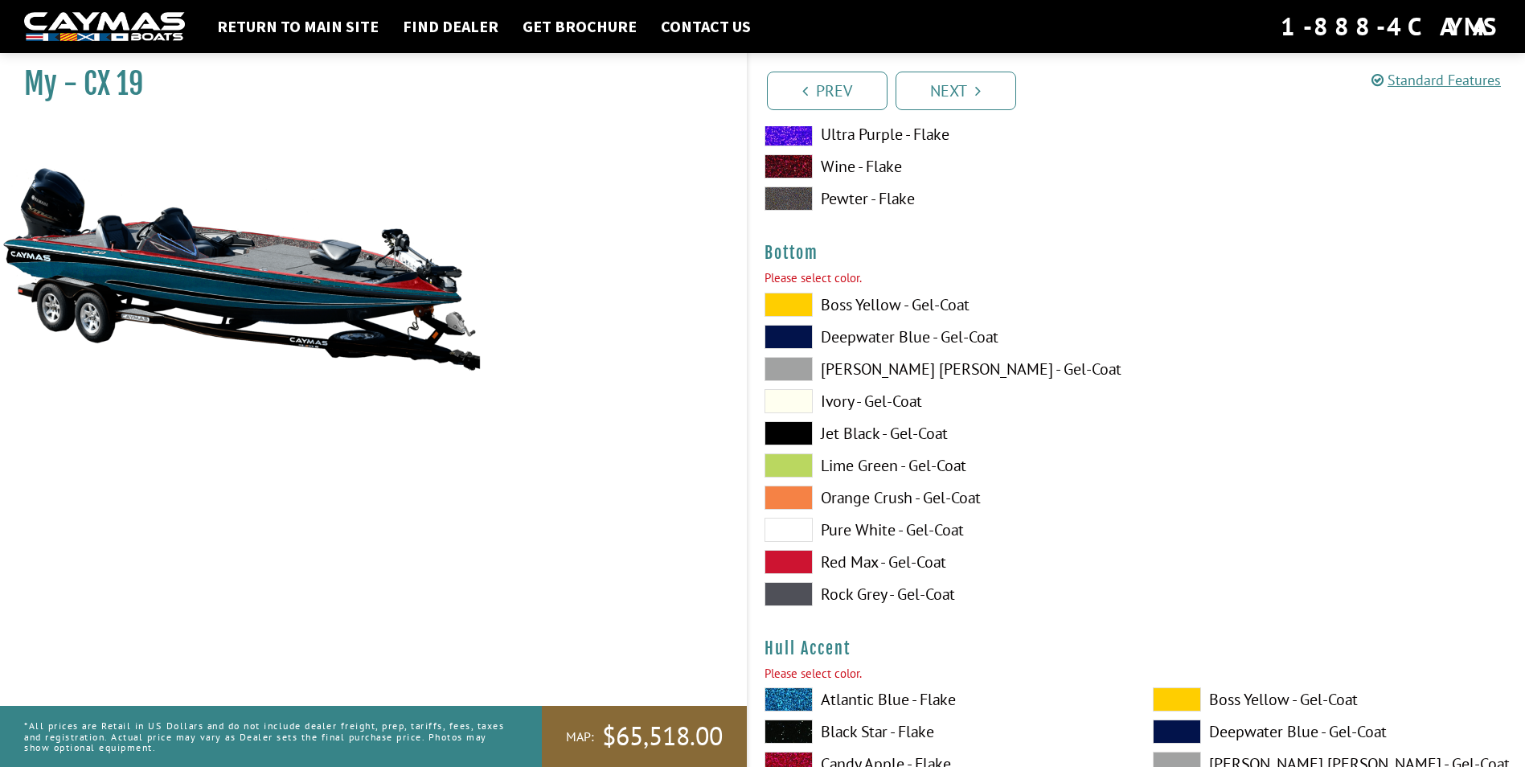
scroll to position [6358, 0]
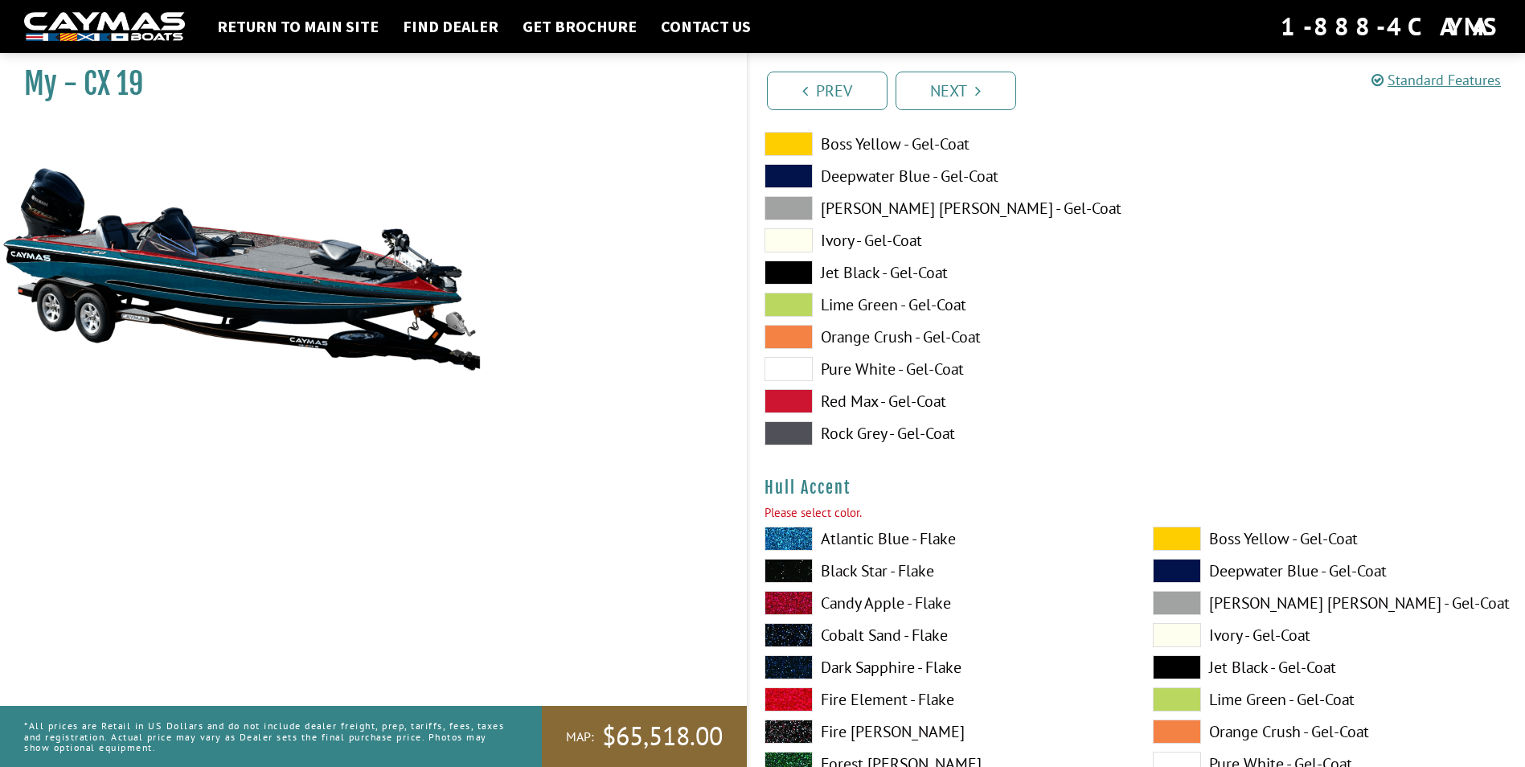
click at [903, 306] on label "Lime Green - Gel-Coat" at bounding box center [943, 305] width 356 height 24
click at [889, 538] on label "Atlantic Blue - Flake" at bounding box center [943, 539] width 356 height 24
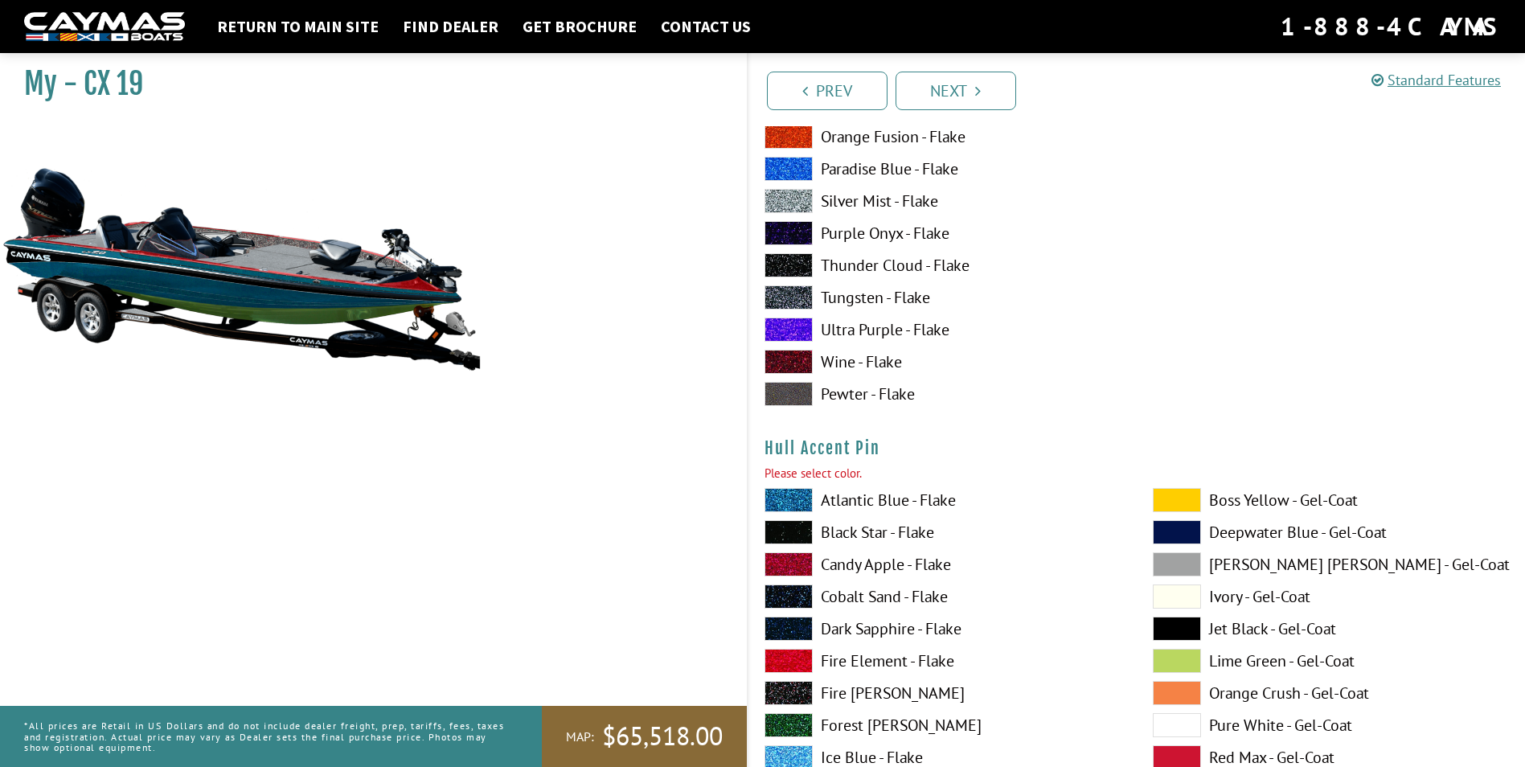
scroll to position [7484, 0]
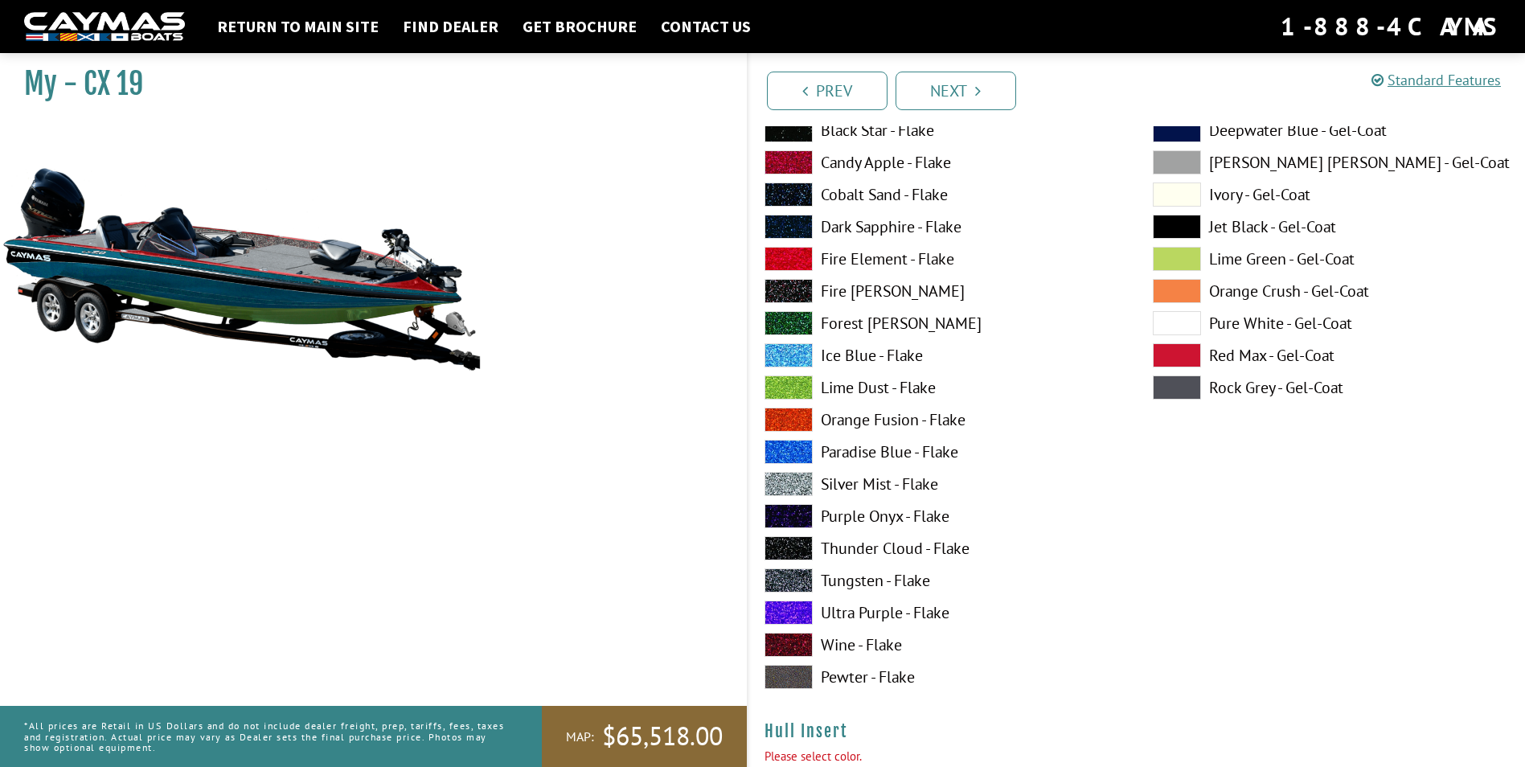
click at [899, 152] on label "Candy Apple - Flake" at bounding box center [943, 162] width 356 height 24
click at [915, 170] on label "Candy Apple - Flake" at bounding box center [943, 162] width 356 height 24
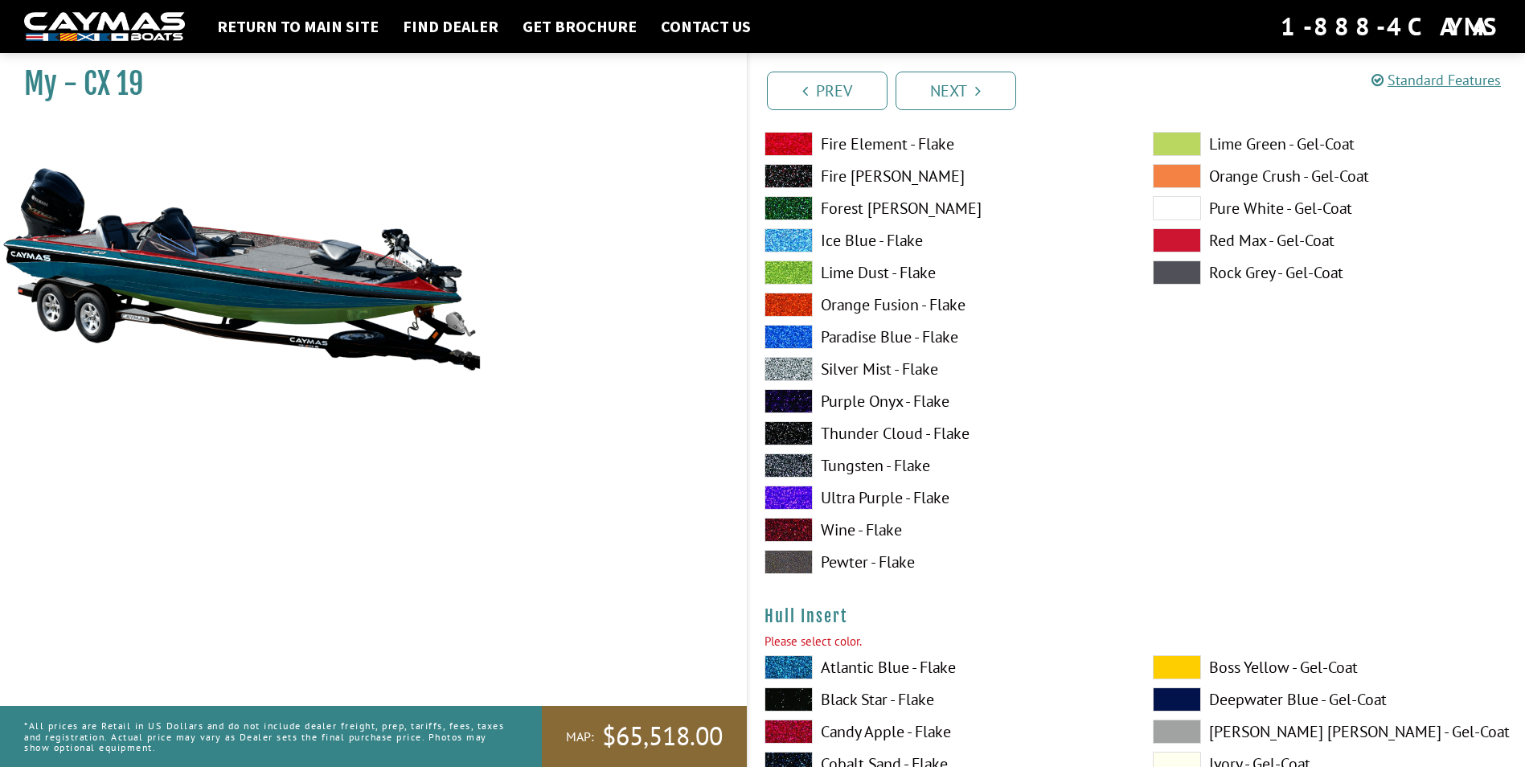
scroll to position [7725, 0]
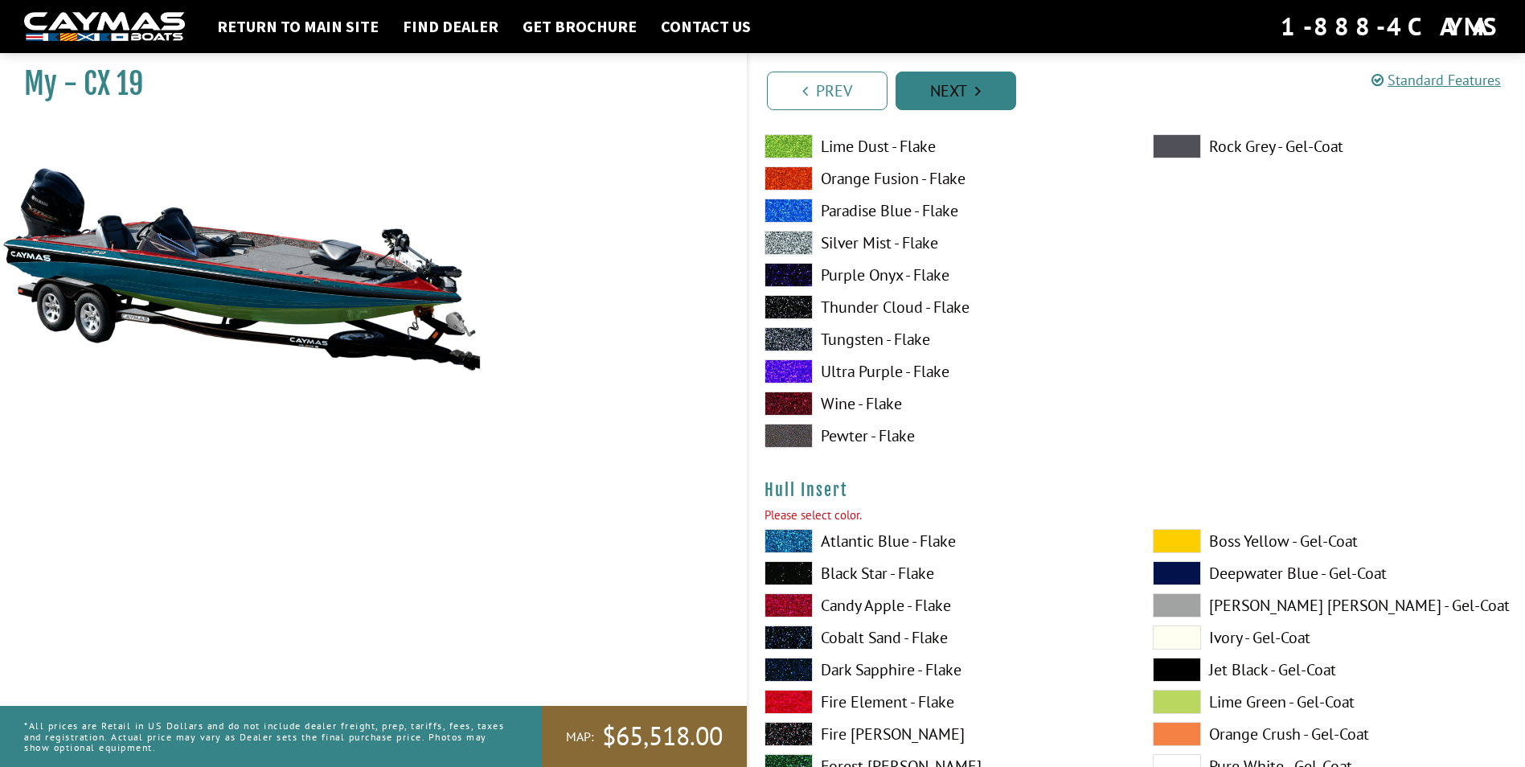
click at [968, 88] on link "Next" at bounding box center [956, 91] width 121 height 39
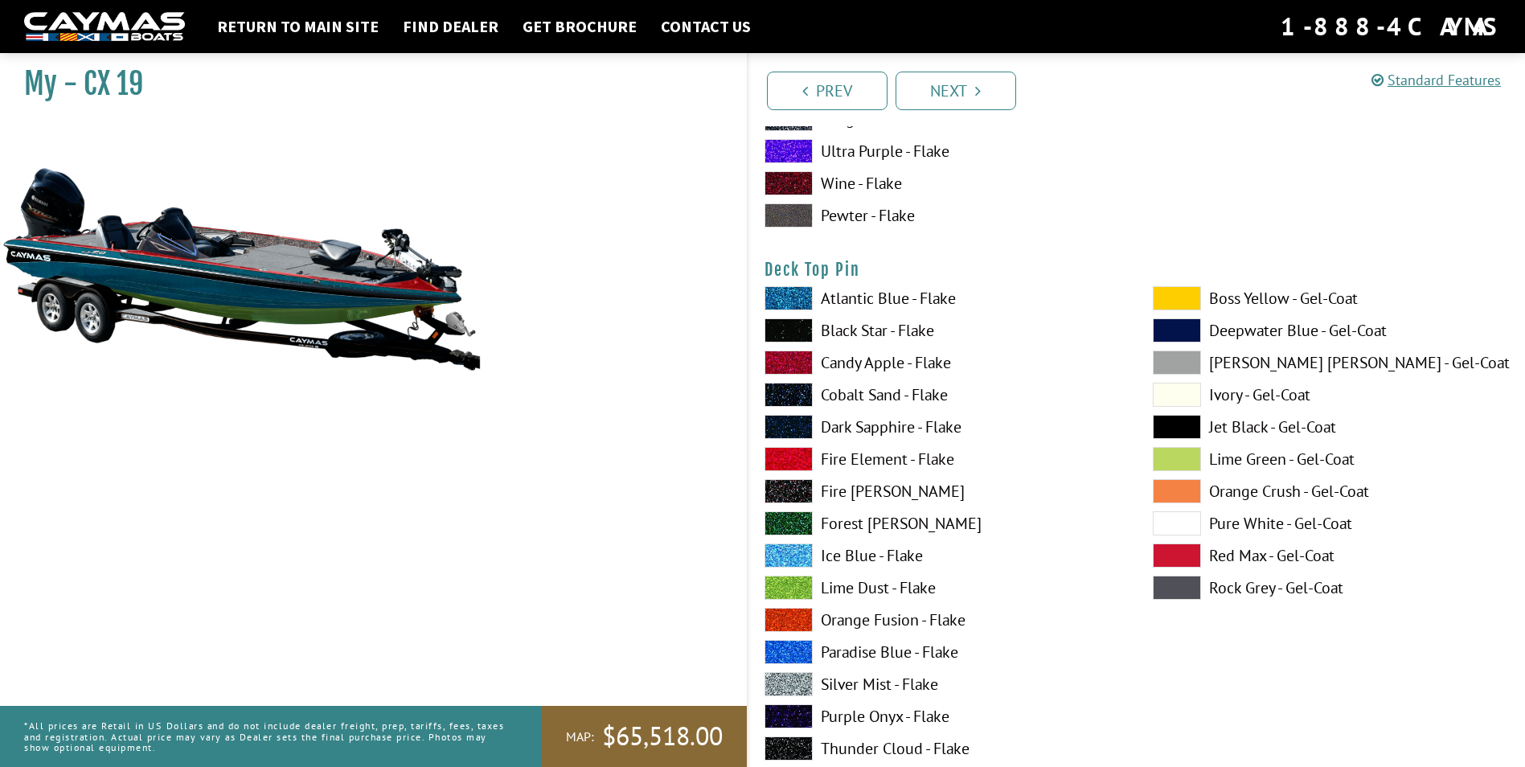
scroll to position [0, 0]
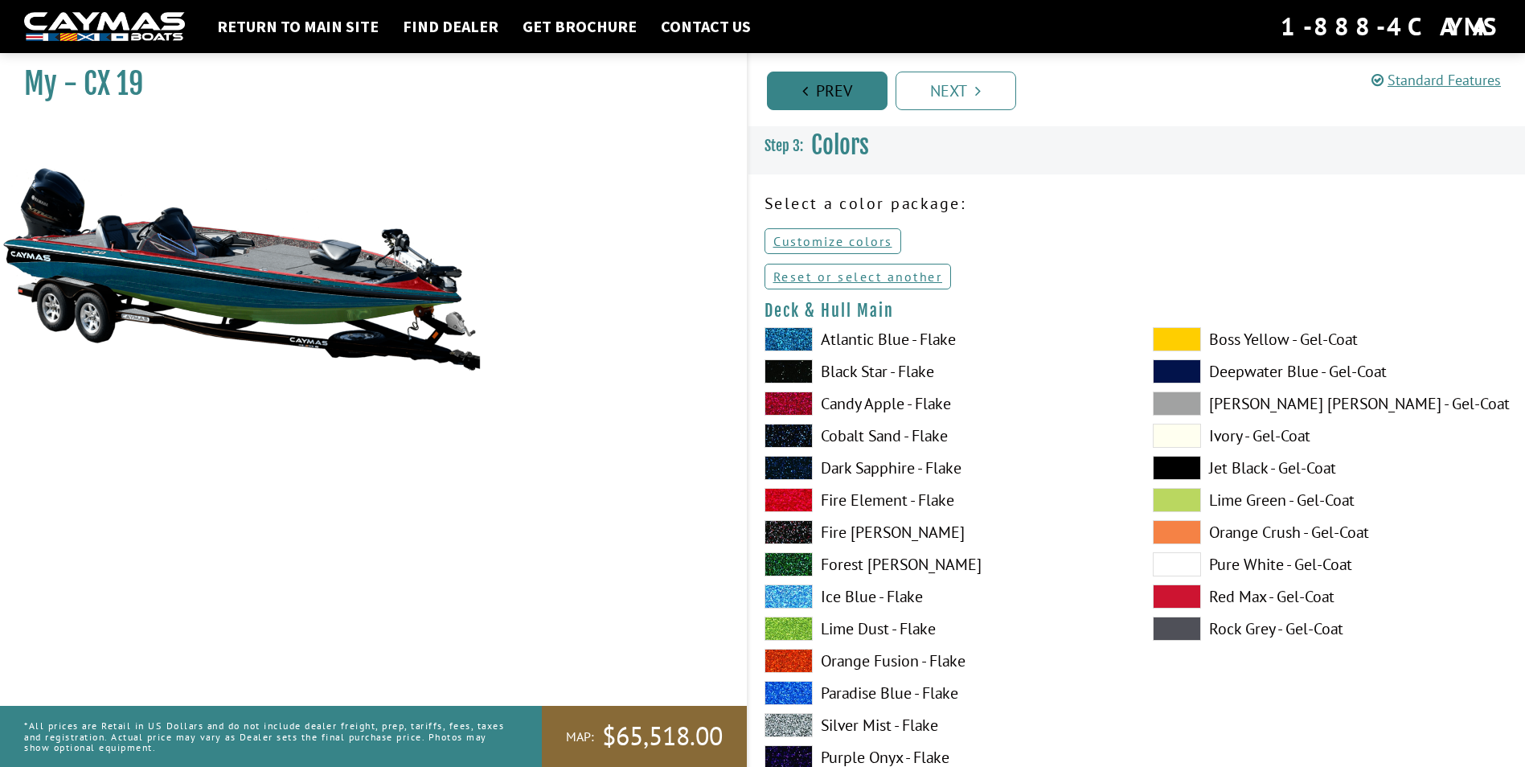
click at [831, 92] on link "Prev" at bounding box center [827, 91] width 121 height 39
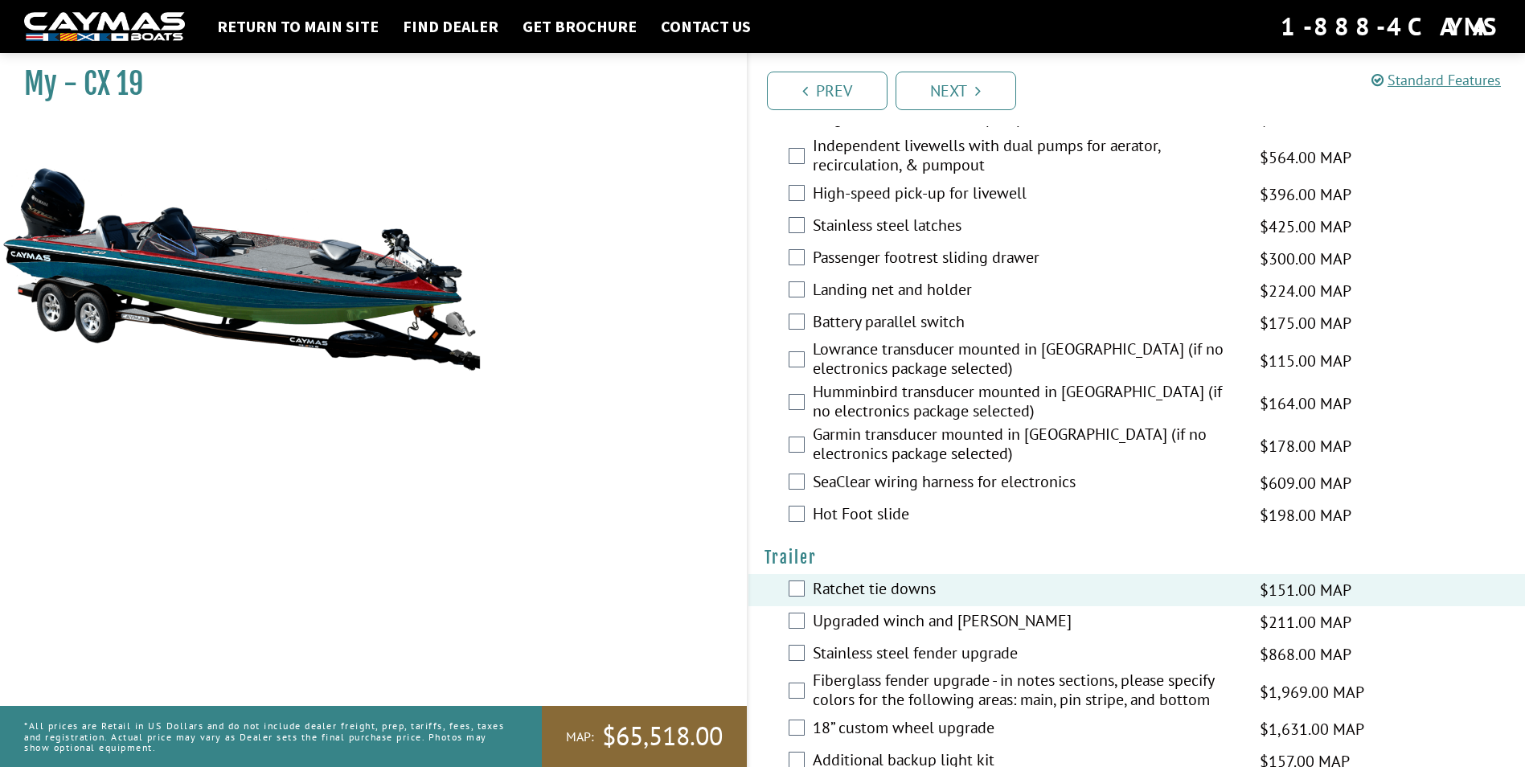
scroll to position [2350, 0]
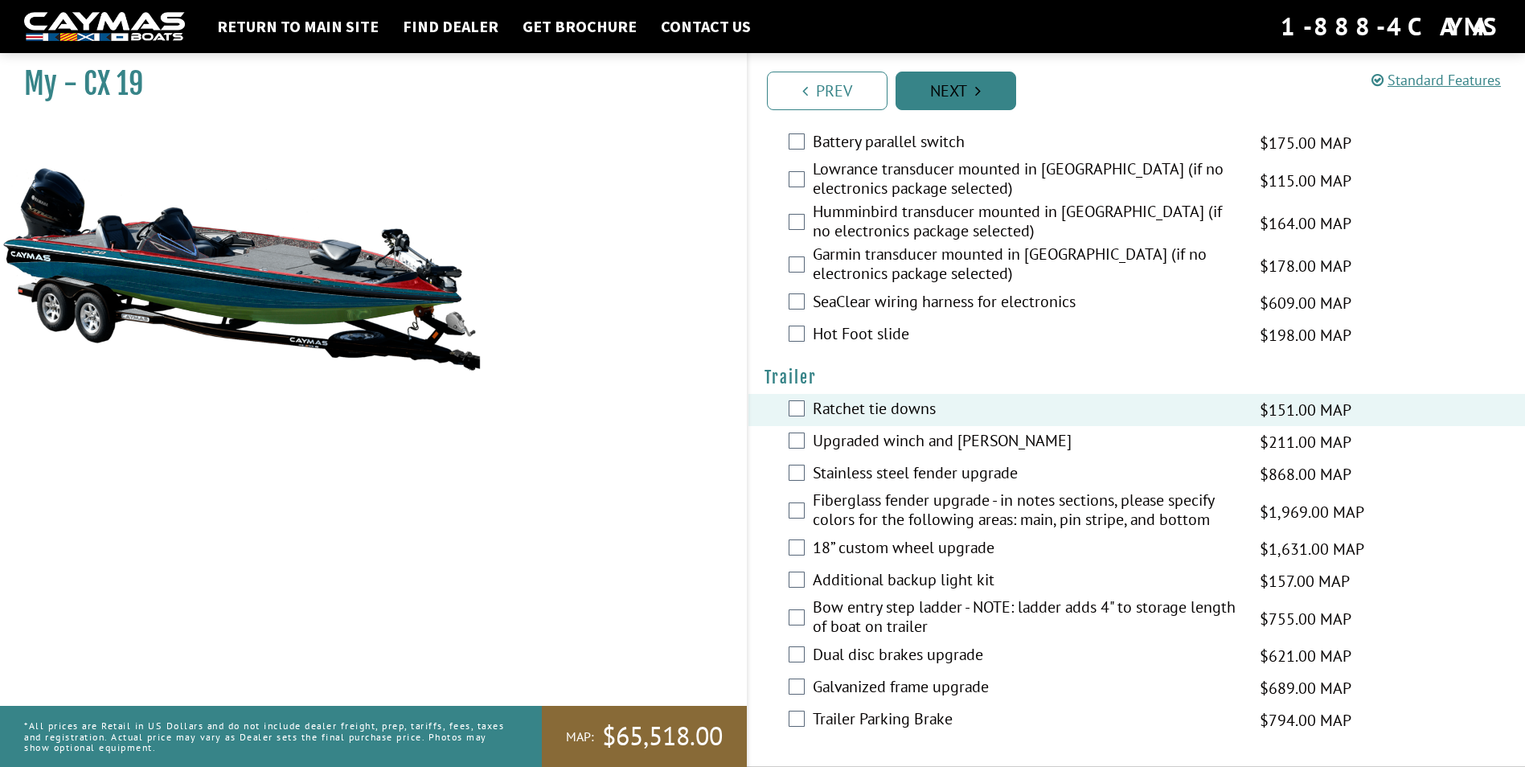
click at [967, 88] on link "Next" at bounding box center [956, 91] width 121 height 39
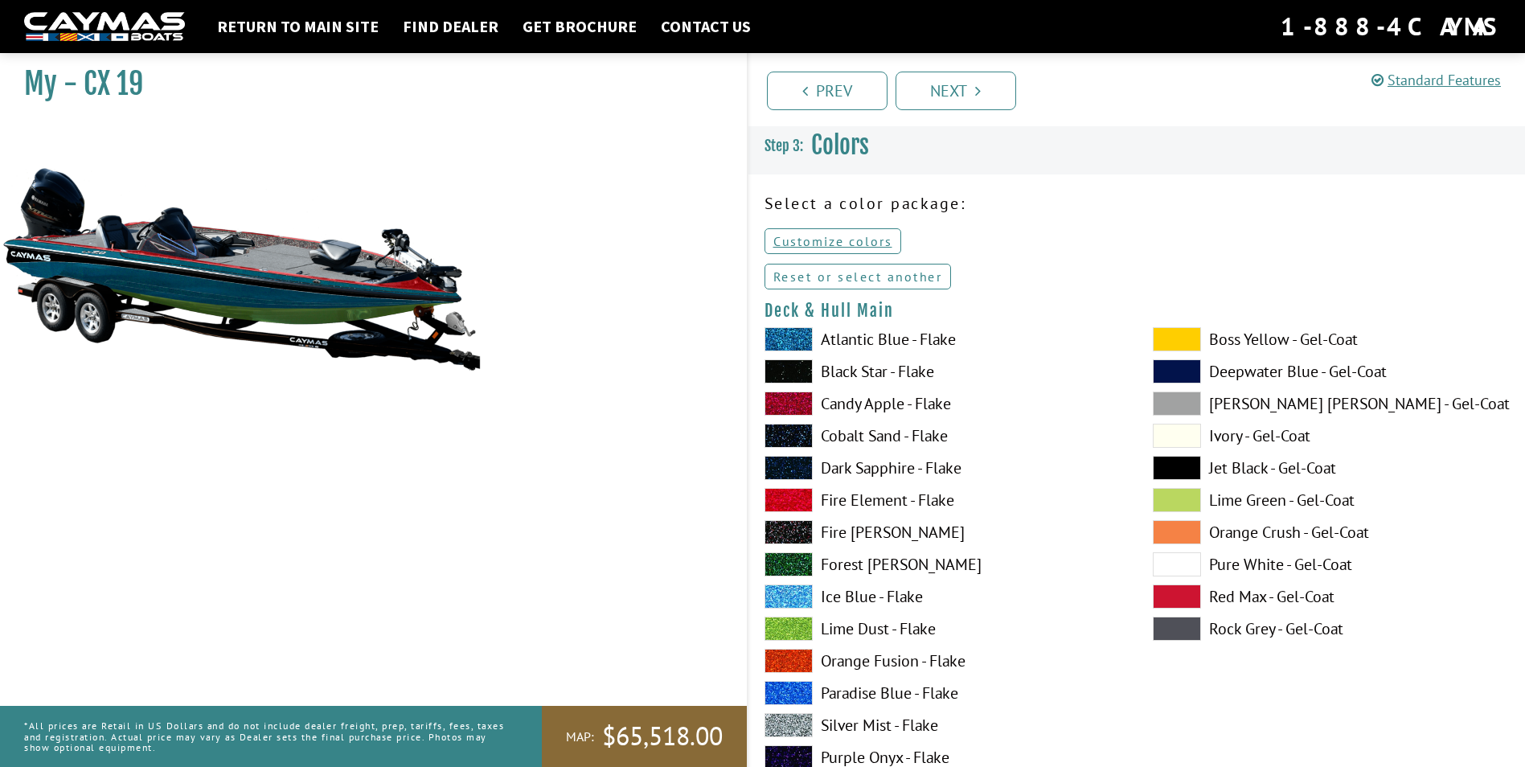
click at [894, 280] on link "Reset or select another" at bounding box center [858, 277] width 187 height 26
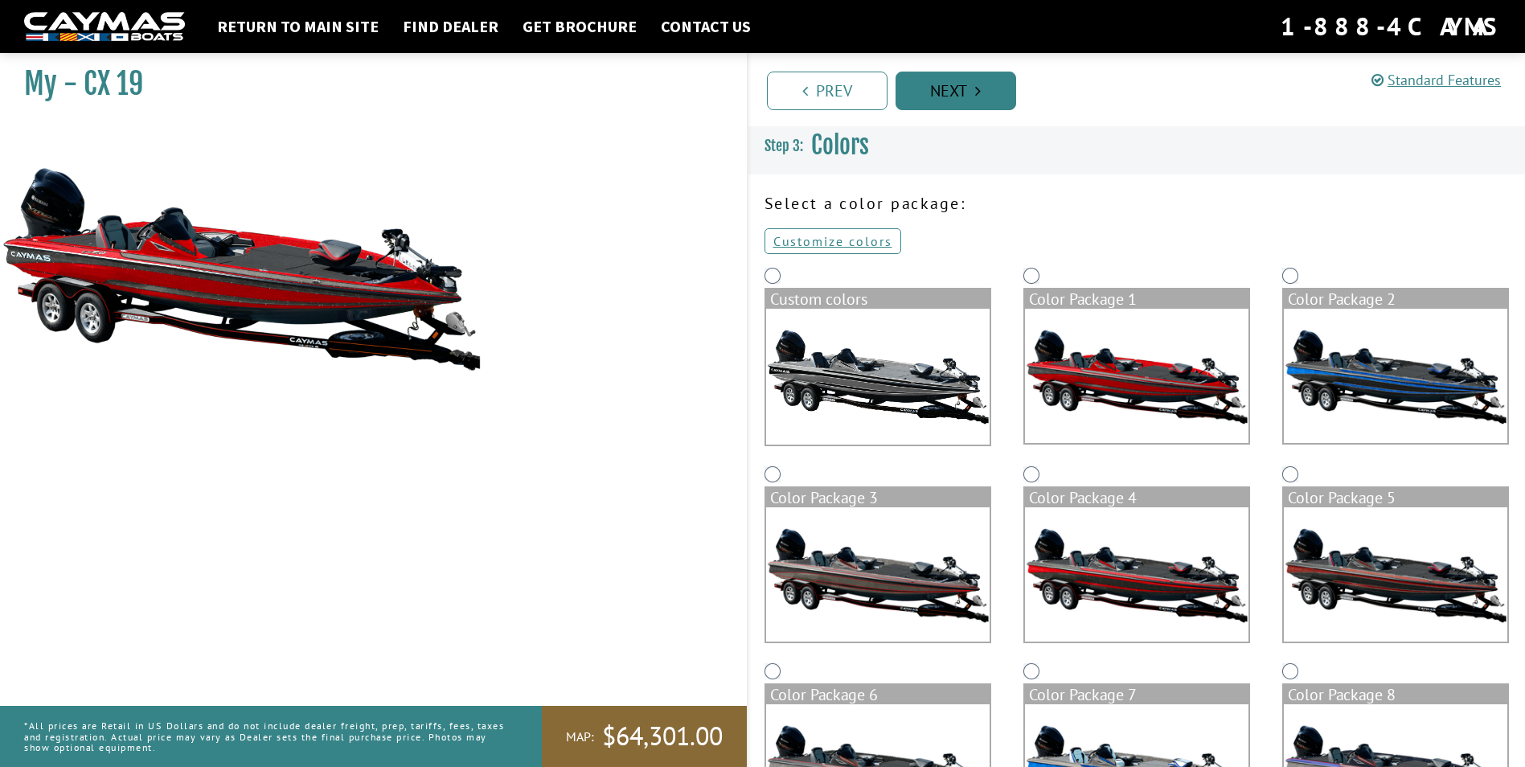
click at [963, 99] on link "Next" at bounding box center [956, 91] width 121 height 39
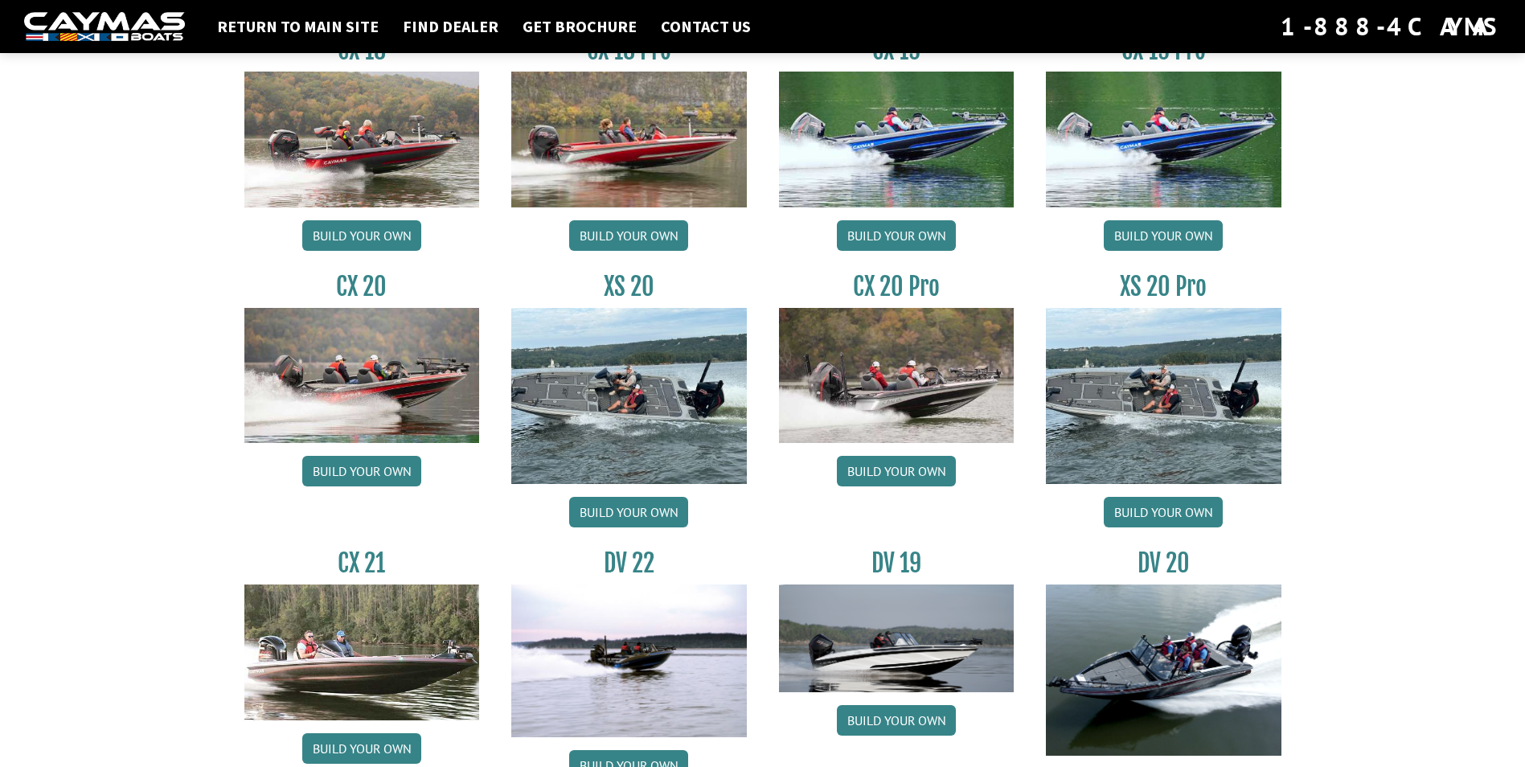
scroll to position [1387, 0]
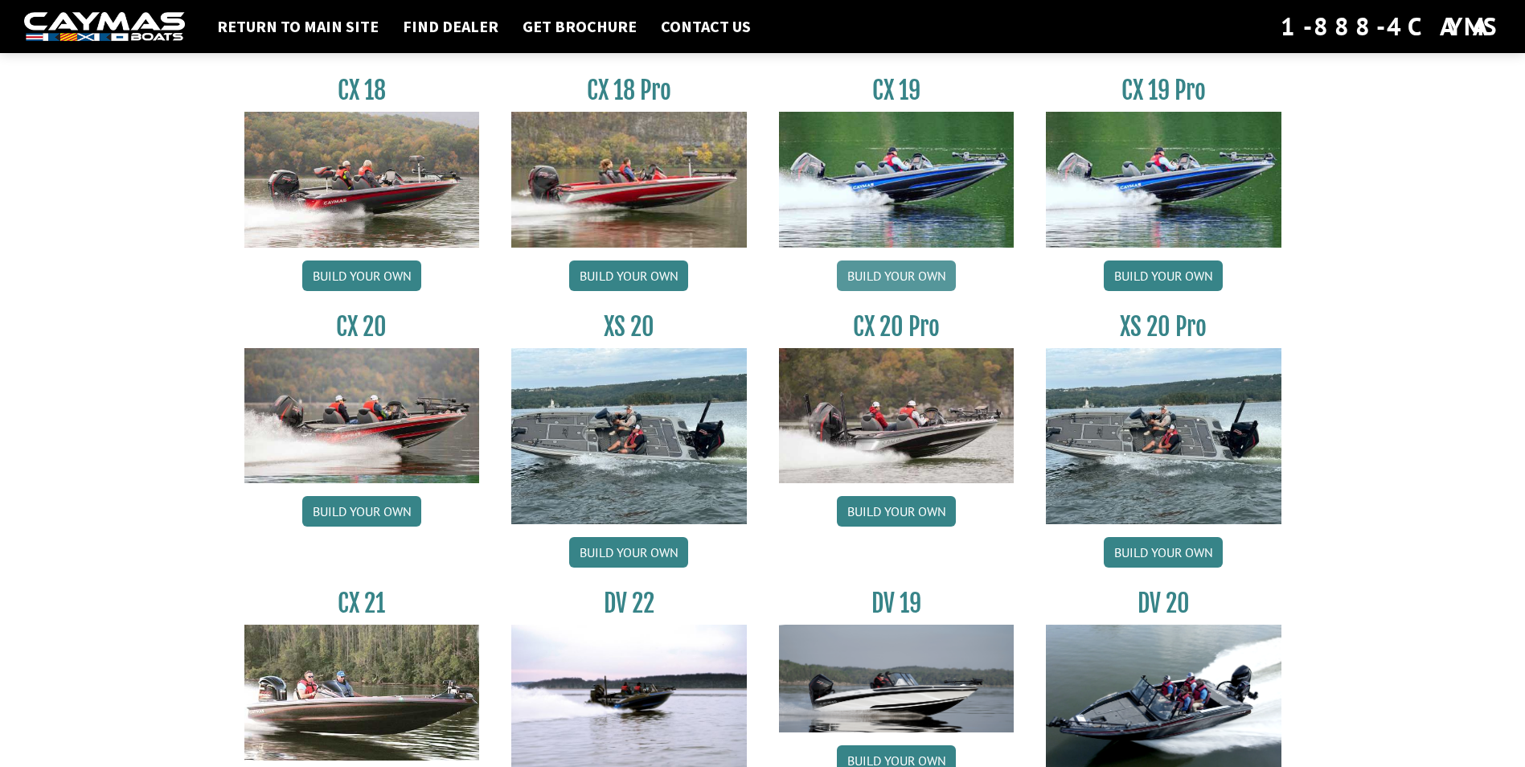
click at [885, 272] on link "Build your own" at bounding box center [896, 276] width 119 height 31
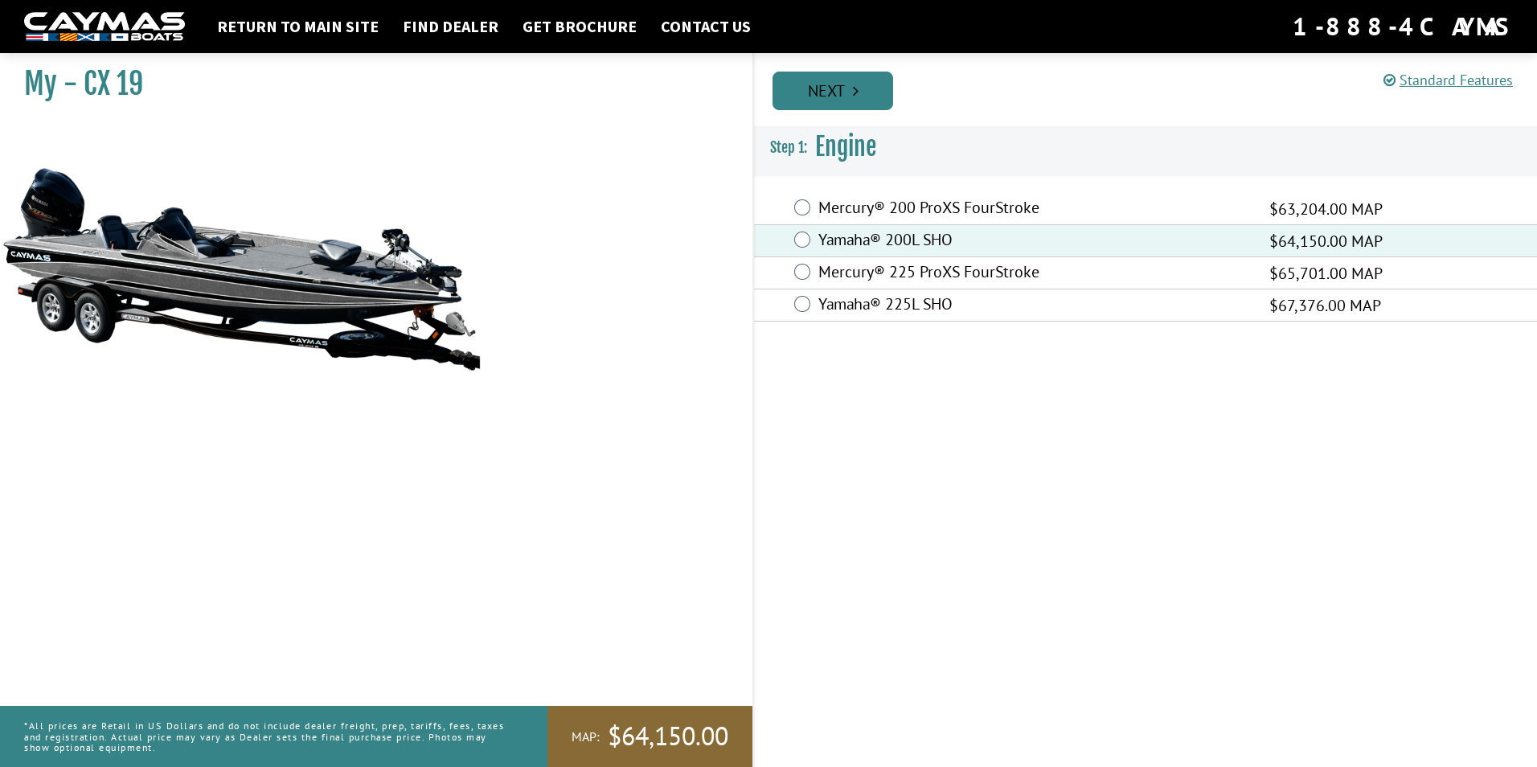
click at [856, 96] on icon "Pagination" at bounding box center [856, 91] width 6 height 16
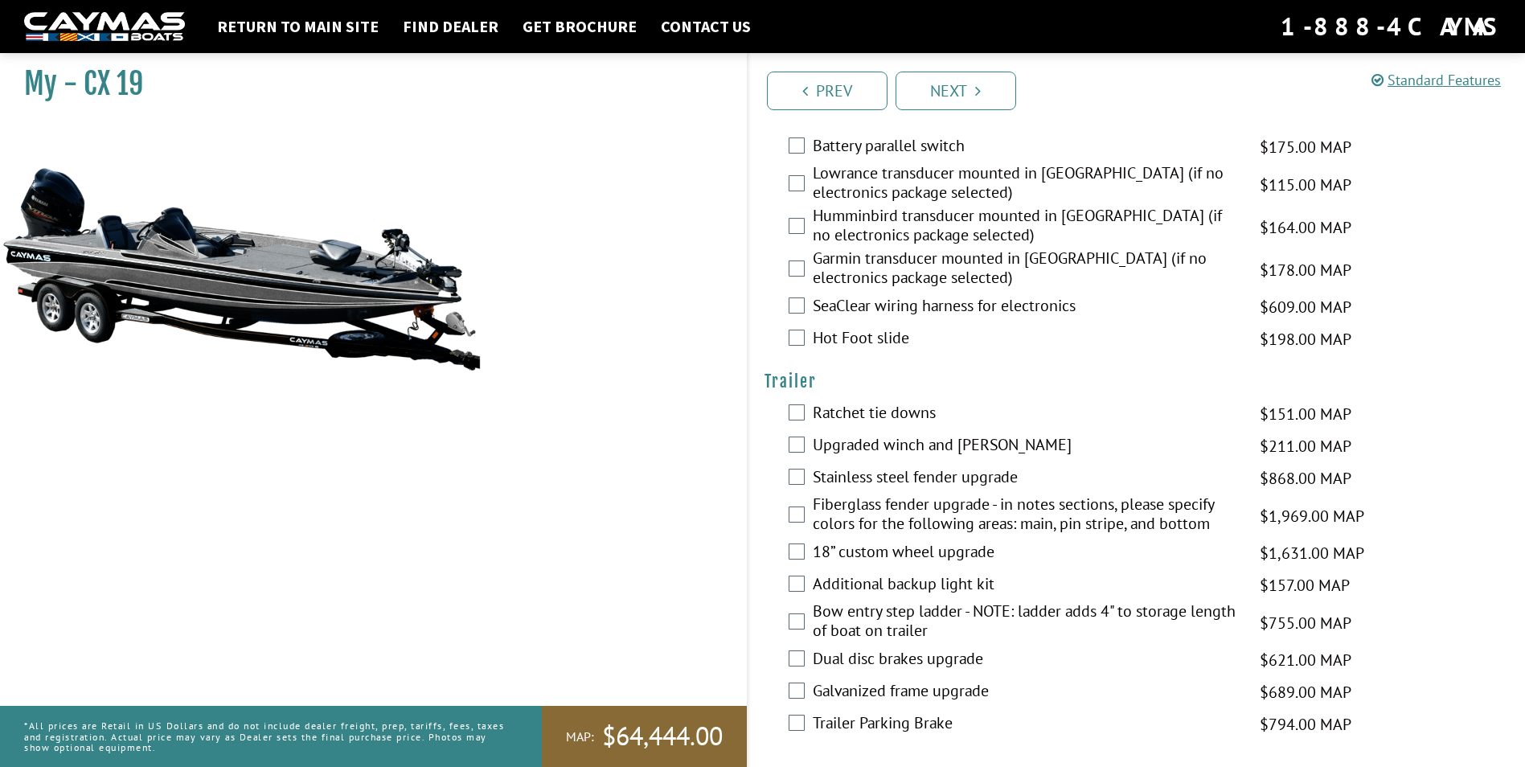
scroll to position [2350, 0]
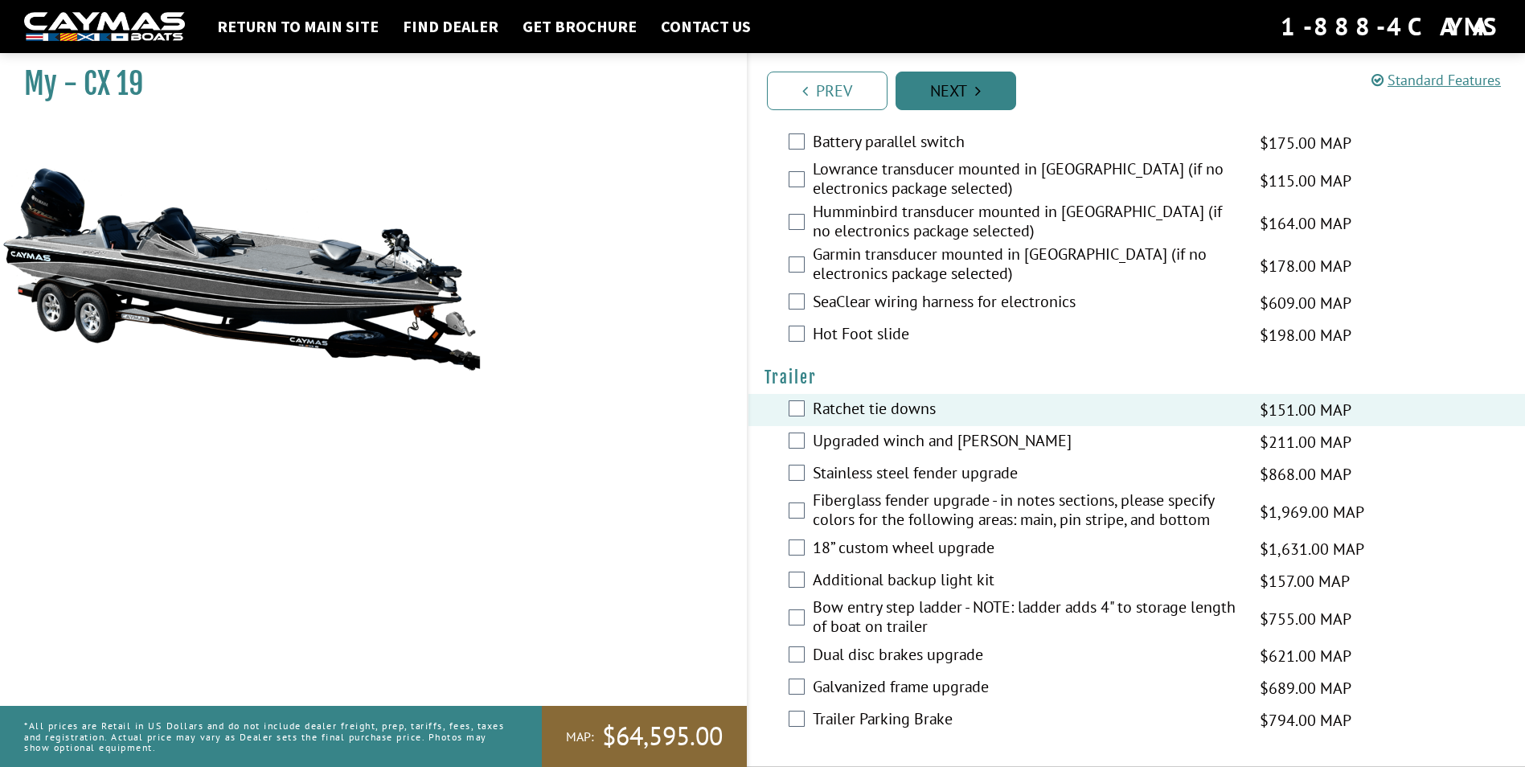
click at [945, 98] on link "Next" at bounding box center [956, 91] width 121 height 39
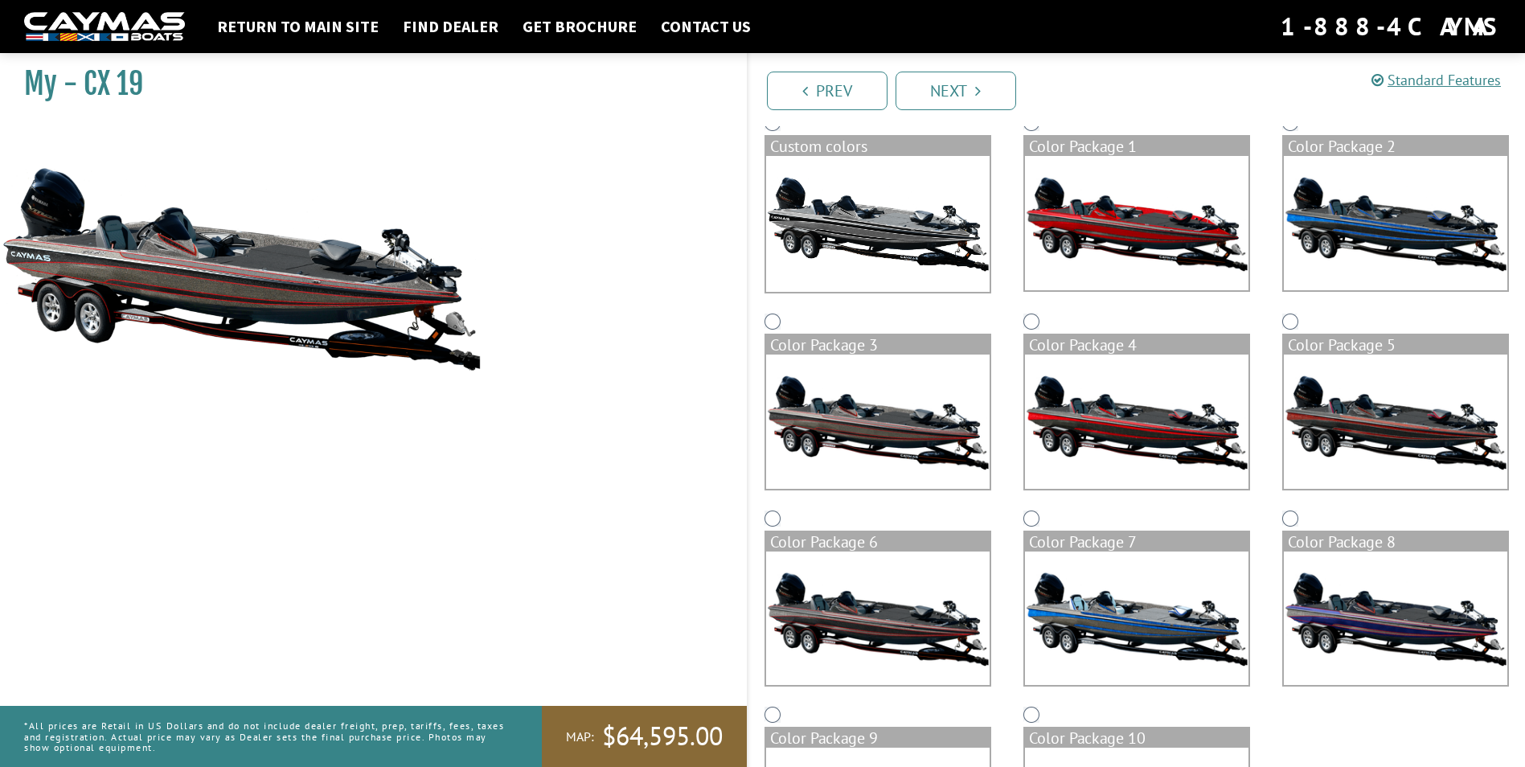
scroll to position [80, 0]
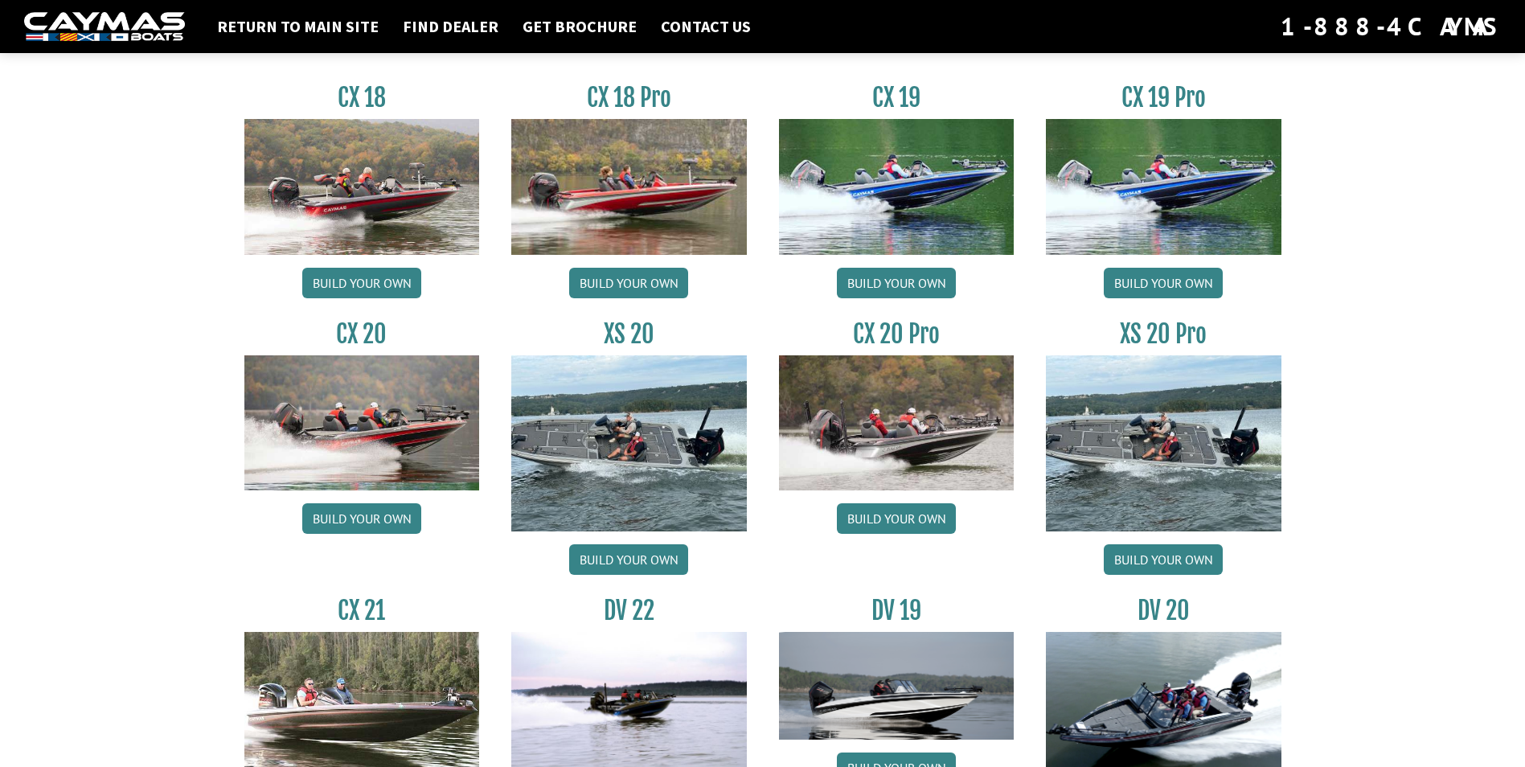
scroll to position [1287, 0]
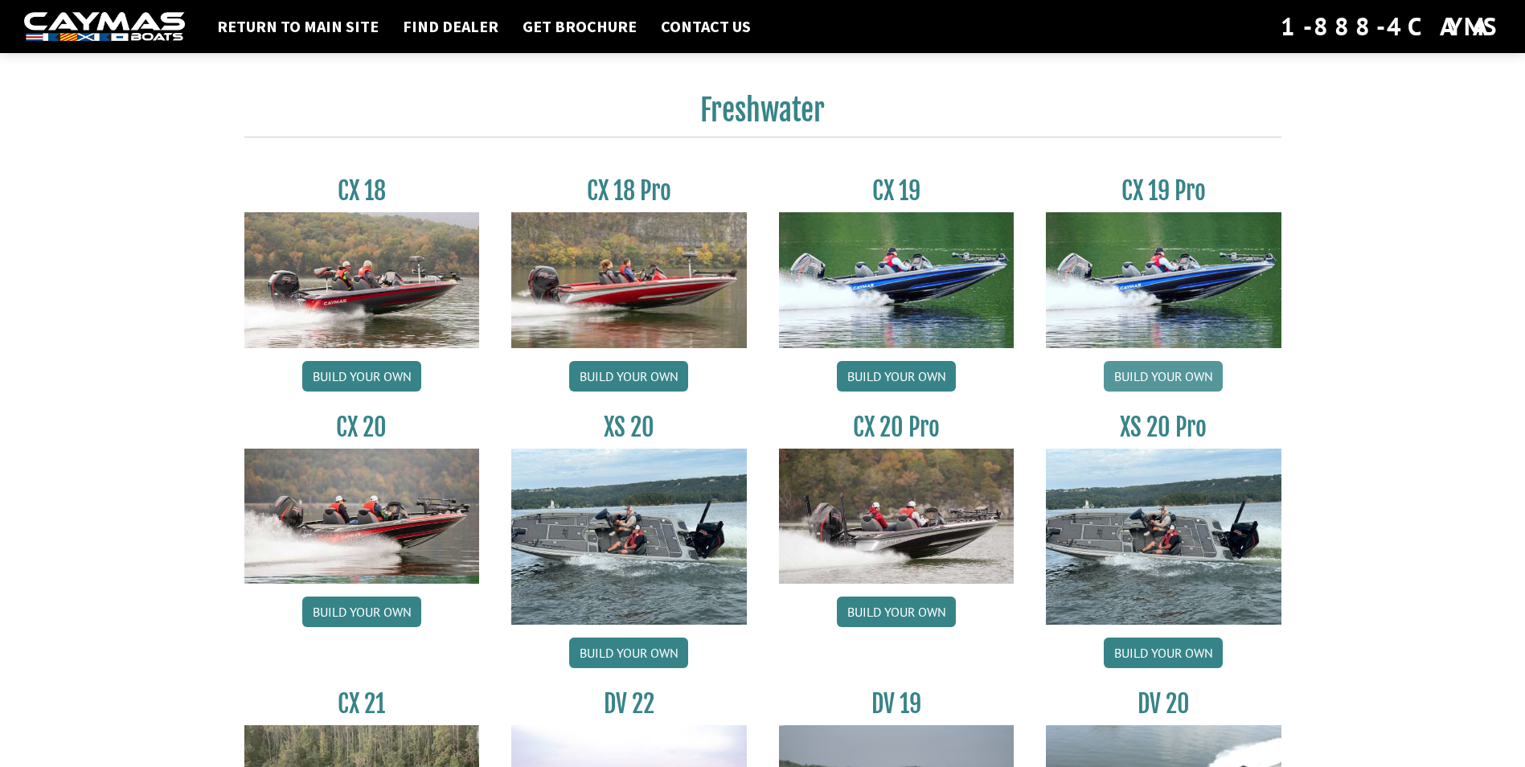
click at [1146, 375] on link "Build your own" at bounding box center [1163, 376] width 119 height 31
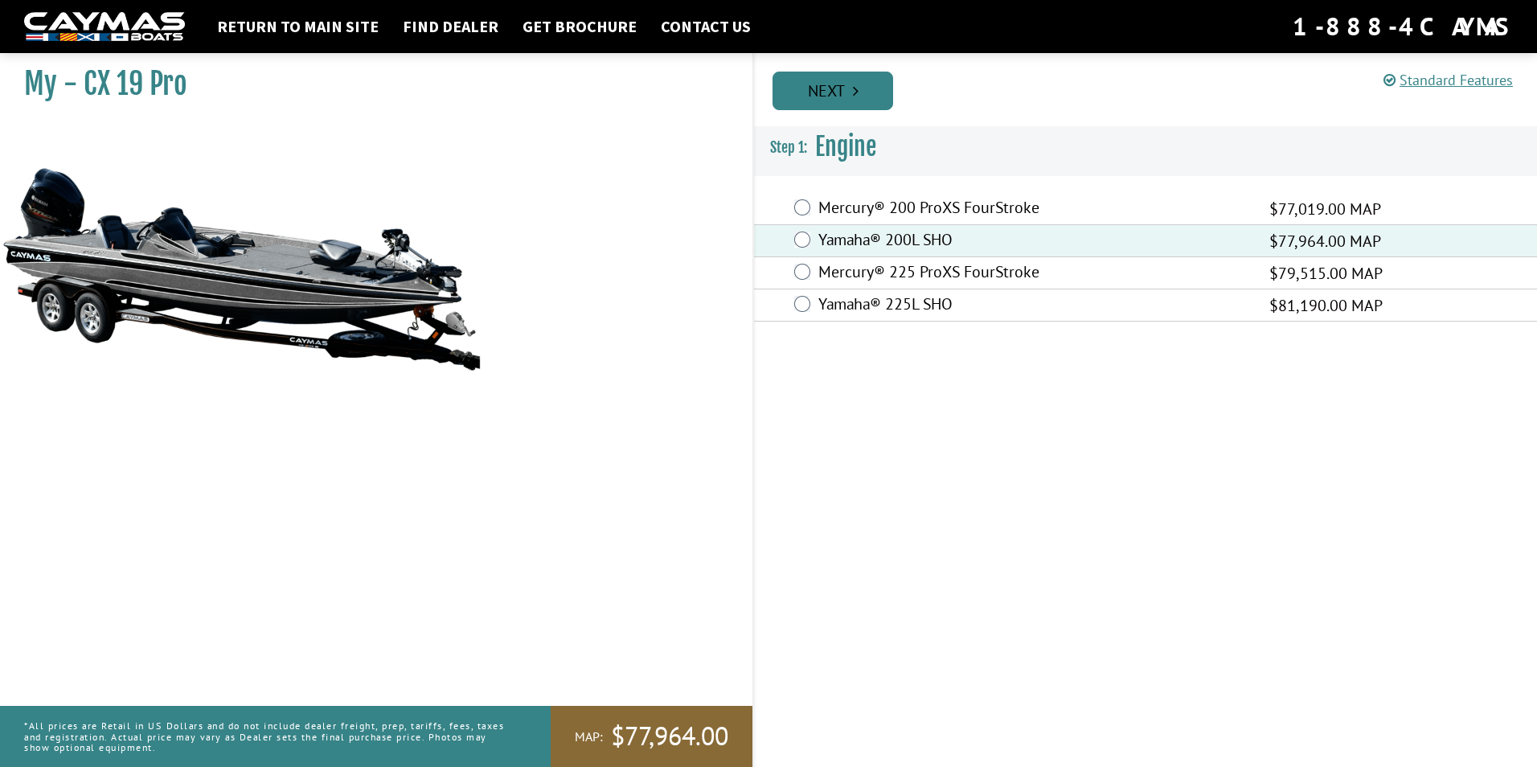
click at [845, 92] on link "Next" at bounding box center [833, 91] width 121 height 39
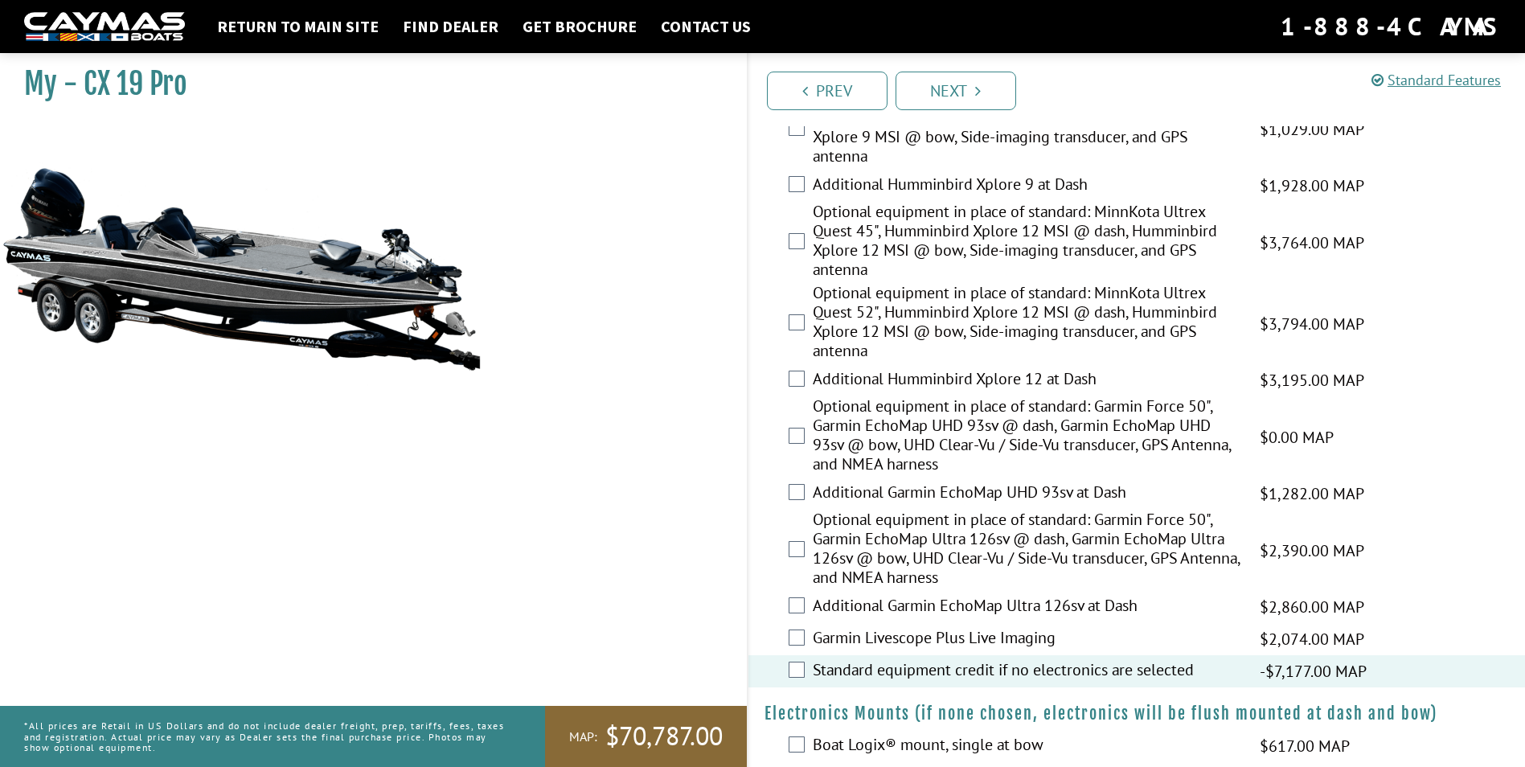
scroll to position [433, 0]
